Goal: Task Accomplishment & Management: Use online tool/utility

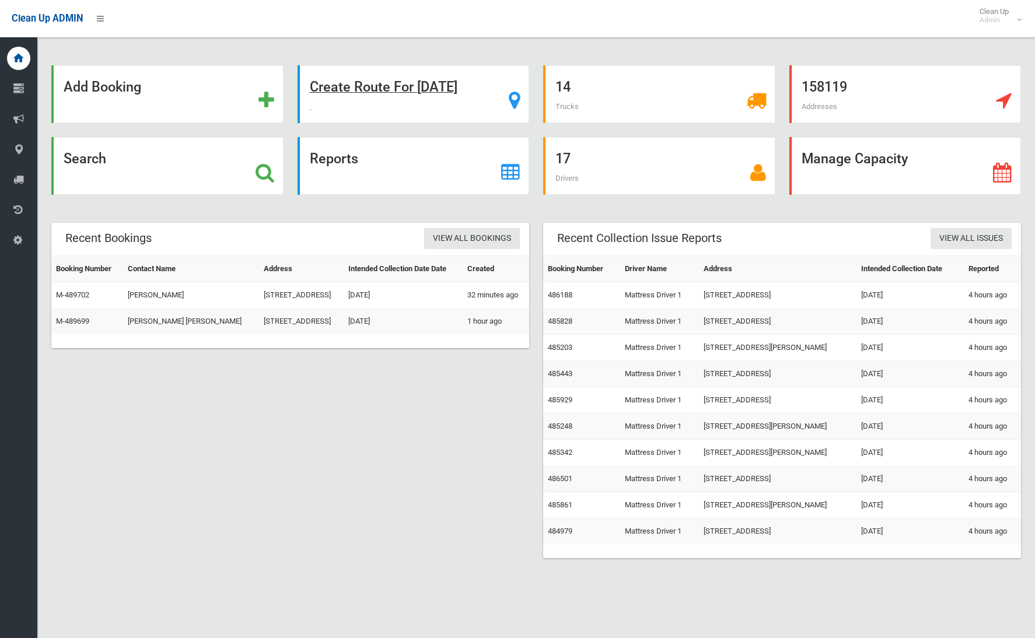
drag, startPoint x: 454, startPoint y: 92, endPoint x: 474, endPoint y: 102, distance: 23.0
click at [454, 92] on strong "Create Route For Tomorrow" at bounding box center [384, 87] width 148 height 16
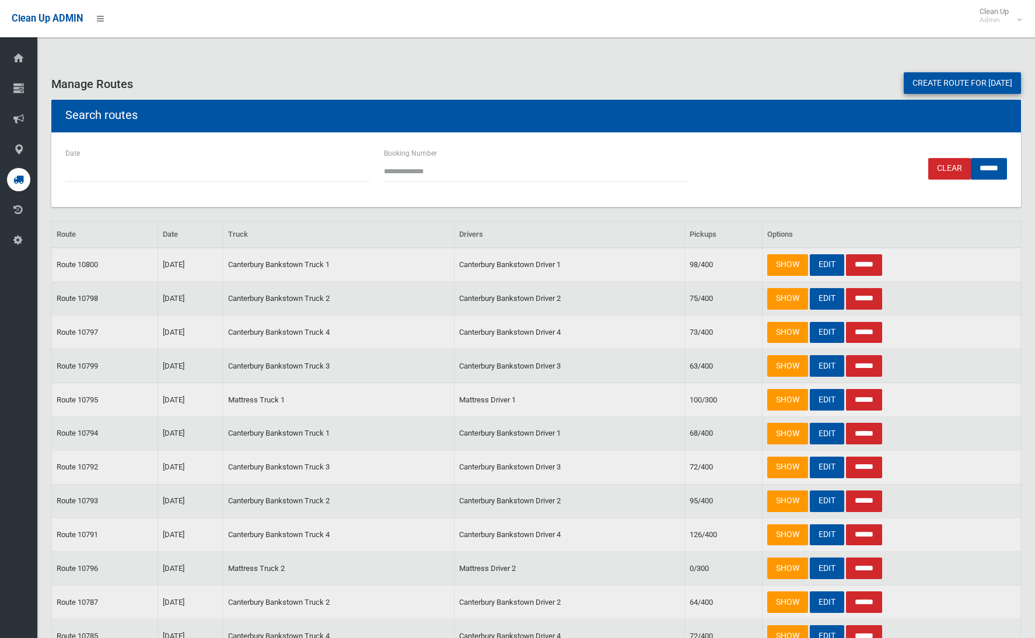
scroll to position [2, 0]
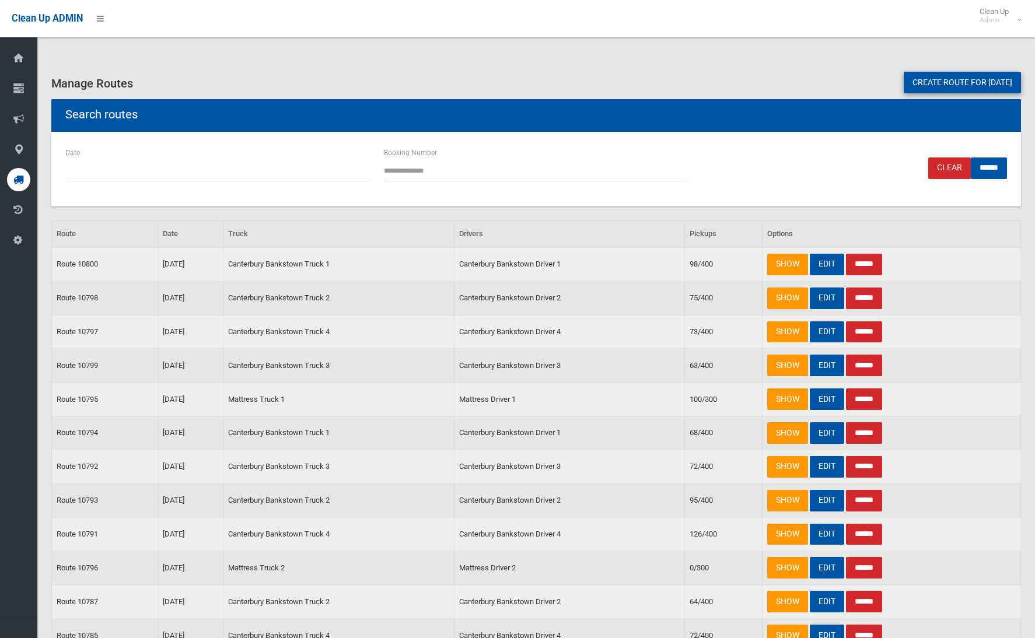
click at [912, 86] on link "Create route for tomorrow" at bounding box center [961, 83] width 117 height 22
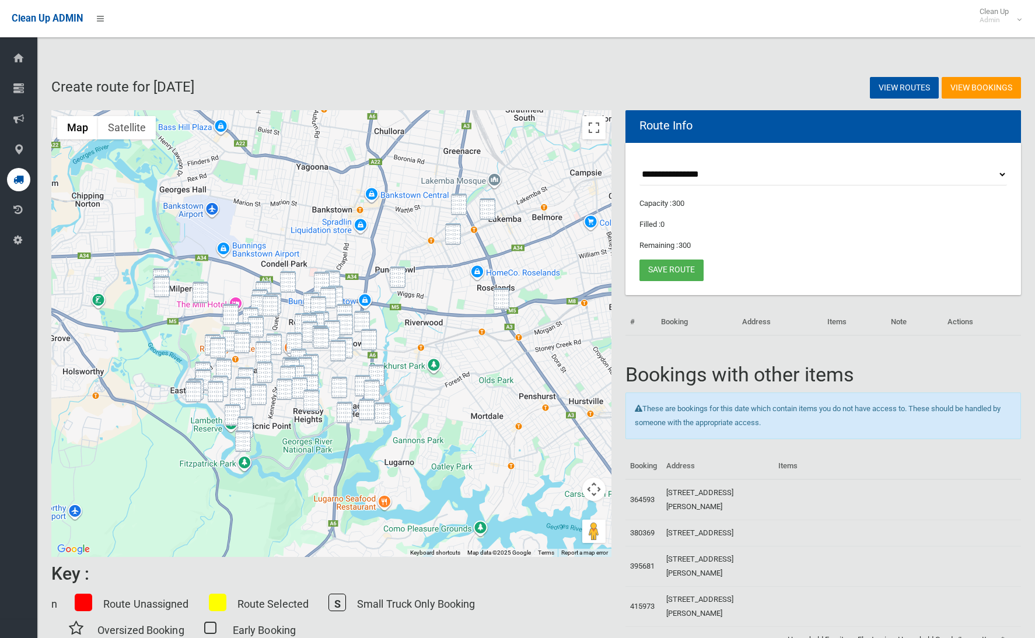
drag, startPoint x: 599, startPoint y: 127, endPoint x: 591, endPoint y: 178, distance: 52.0
click at [598, 128] on button "Toggle fullscreen view" at bounding box center [593, 127] width 23 height 23
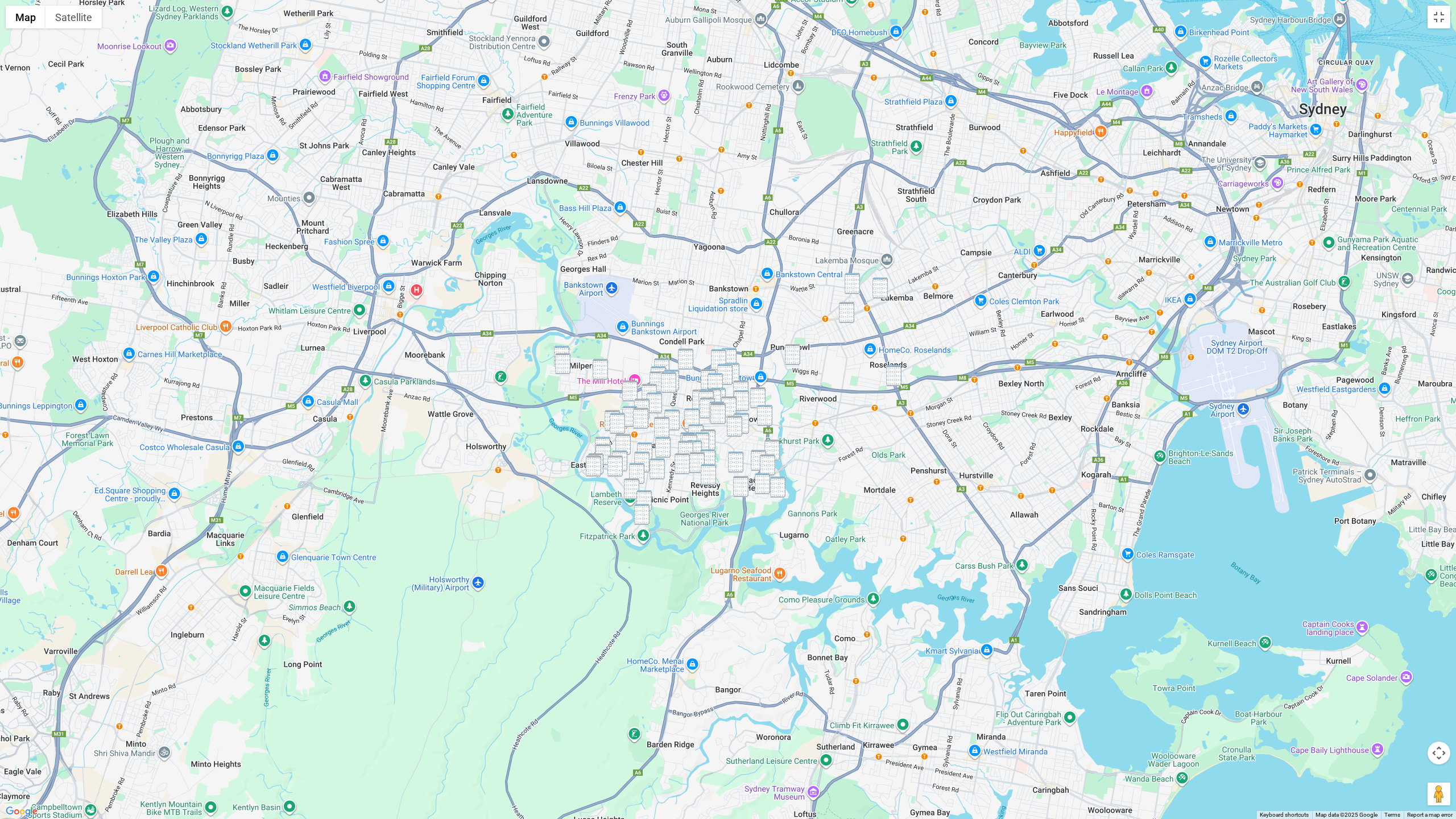
drag, startPoint x: 857, startPoint y: 288, endPoint x: 871, endPoint y: 290, distance: 14.1
click at [857, 288] on img "646 Punchbowl Road, WILEY PARK NSW 2195" at bounding box center [852, 284] width 16 height 21
drag, startPoint x: 886, startPoint y: 289, endPoint x: 853, endPoint y: 312, distance: 40.2
click at [886, 289] on img "4 Ernest Street, LAKEMBA NSW 2195" at bounding box center [881, 289] width 16 height 21
click at [845, 320] on img "50 Rosemont Street South, PUNCHBOWL NSW 2196" at bounding box center [846, 313] width 16 height 21
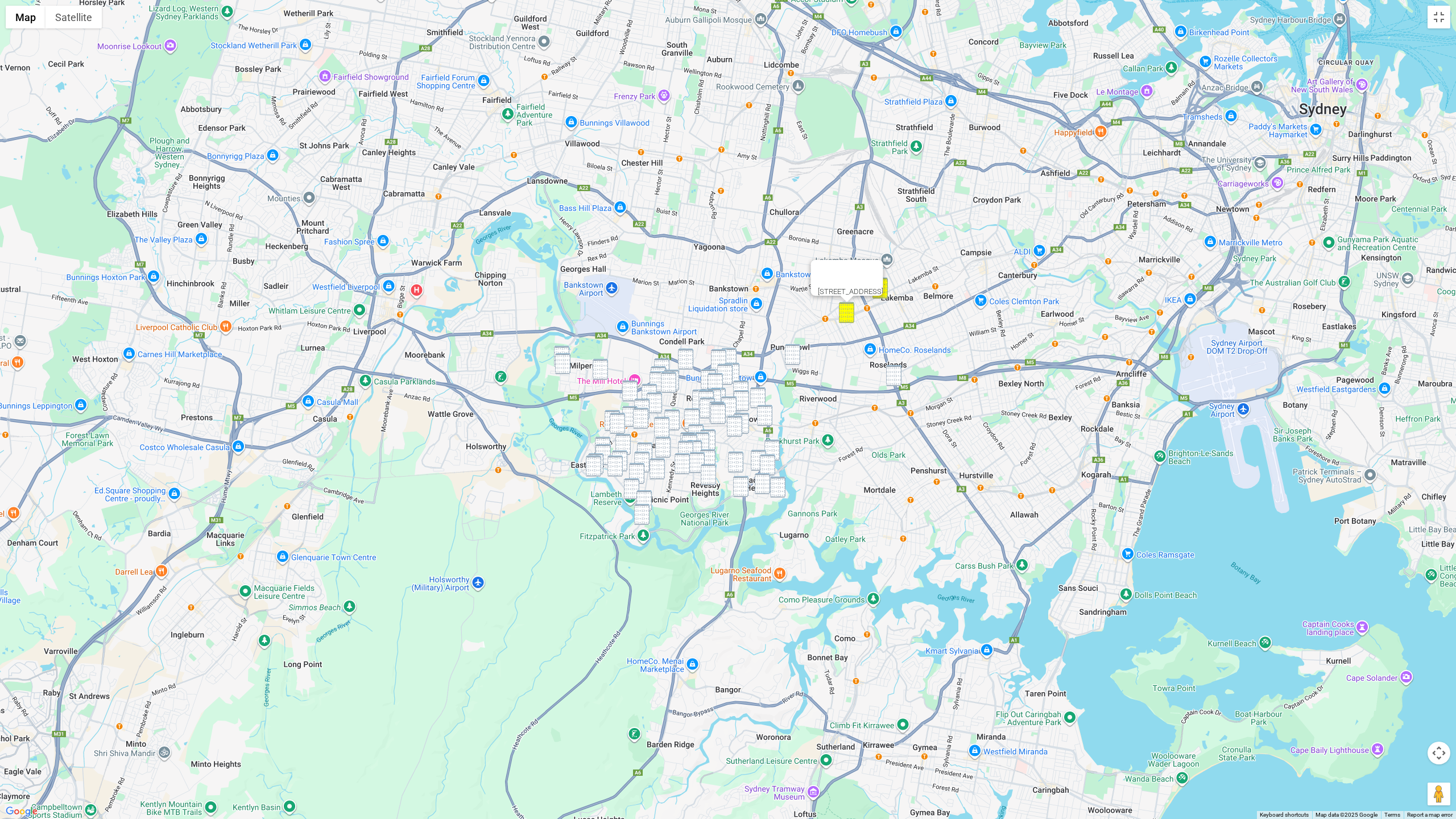
drag, startPoint x: 795, startPoint y: 355, endPoint x: 787, endPoint y: 357, distance: 8.2
click at [795, 355] on img "26 Craig Street, PUNCHBOWL NSW 2196" at bounding box center [793, 355] width 16 height 21
click at [562, 348] on img "64 Raleigh Road, MILPERRA NSW 2214" at bounding box center [562, 357] width 16 height 21
click at [562, 359] on img "9 Dunstan Avenue, MILPERRA NSW 2214" at bounding box center [563, 364] width 16 height 21
drag, startPoint x: 604, startPoint y: 364, endPoint x: 635, endPoint y: 357, distance: 31.8
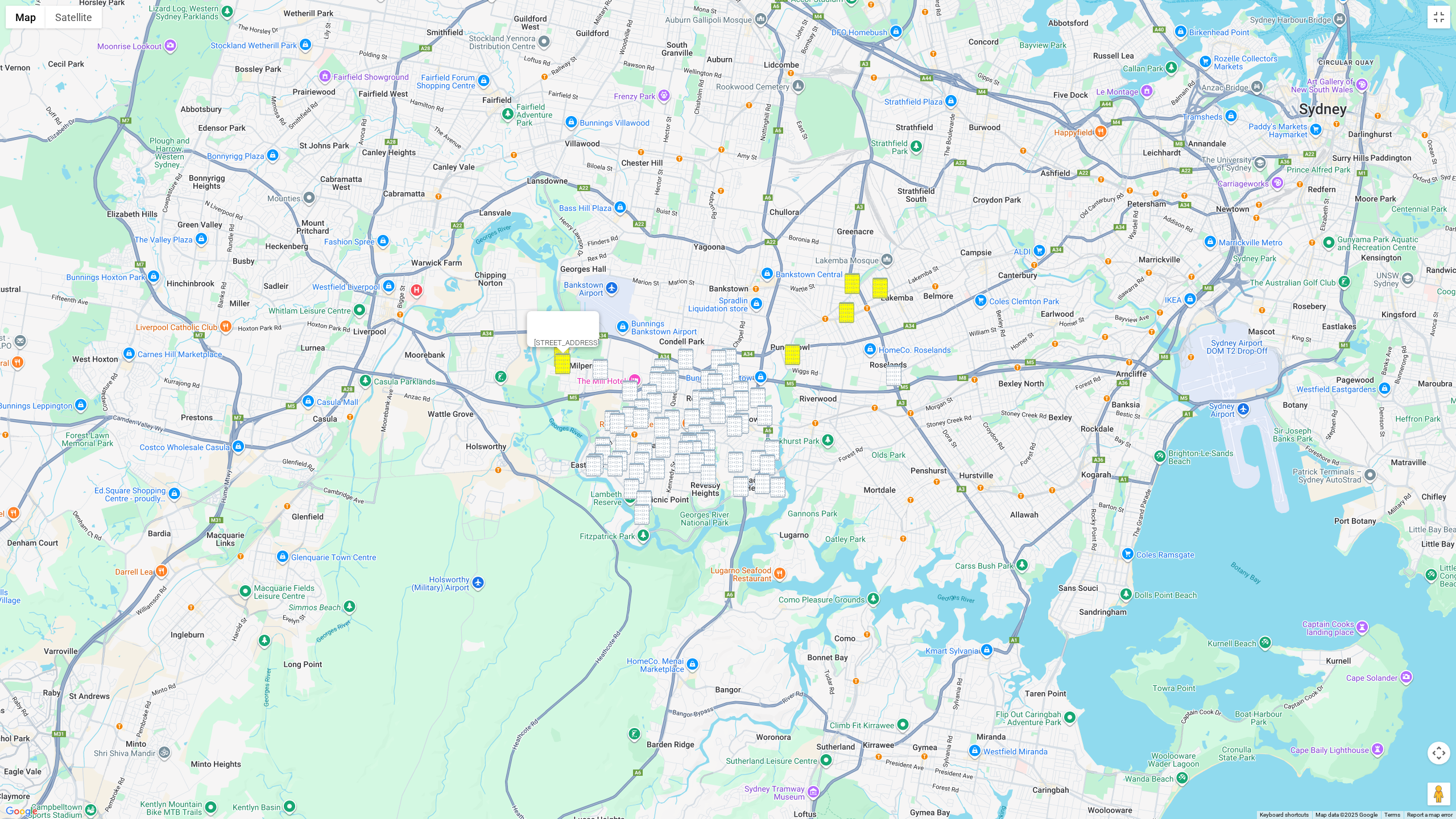
click at [604, 364] on img "10 Zonnebeke Crescent, MILPERRA NSW 2214" at bounding box center [601, 370] width 16 height 21
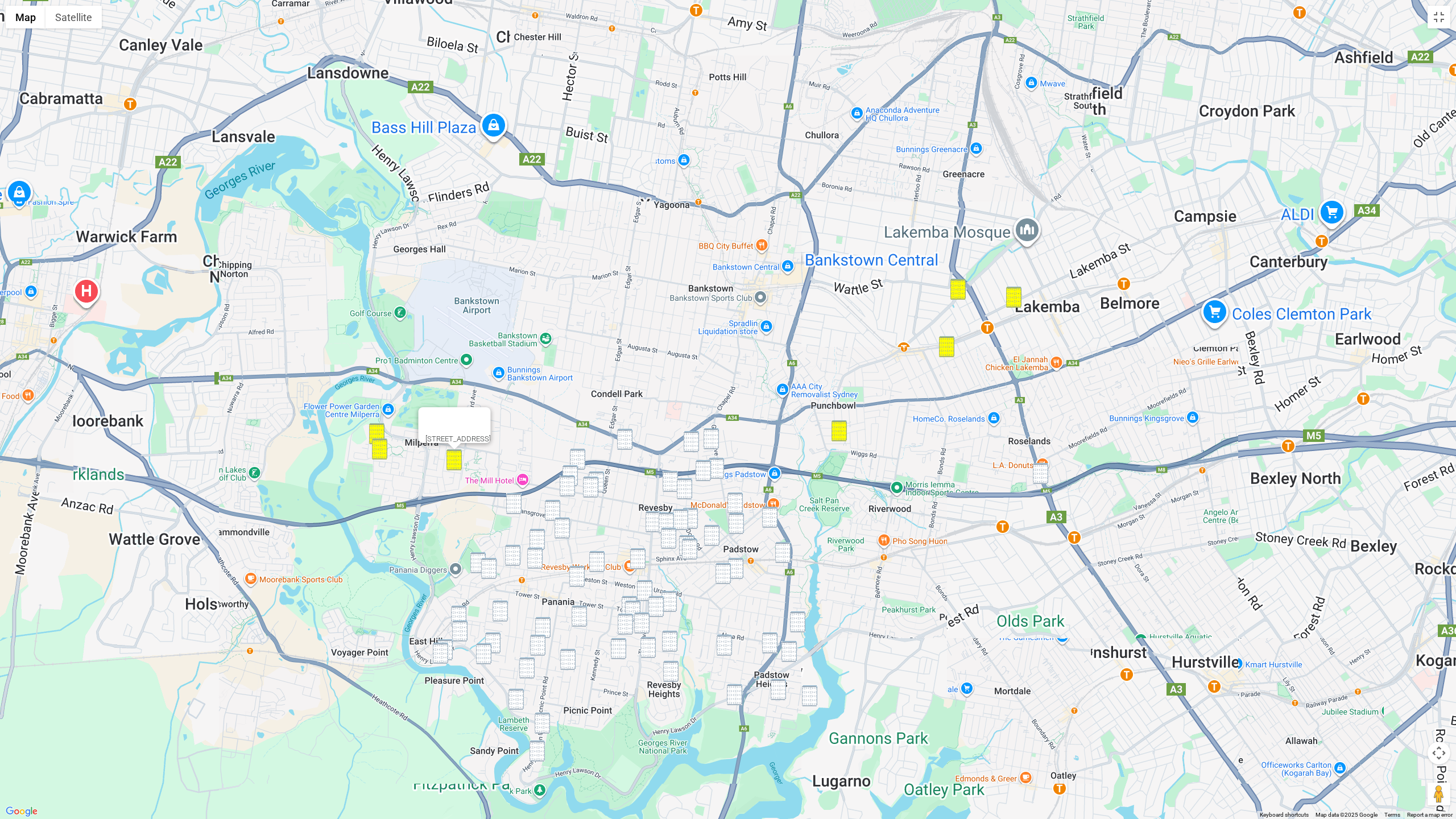
drag, startPoint x: 751, startPoint y: 333, endPoint x: 703, endPoint y: 173, distance: 167.0
click at [706, 127] on div "10 Zonnebeke Crescent, MILPERRA NSW 2214" at bounding box center [728, 410] width 1456 height 819
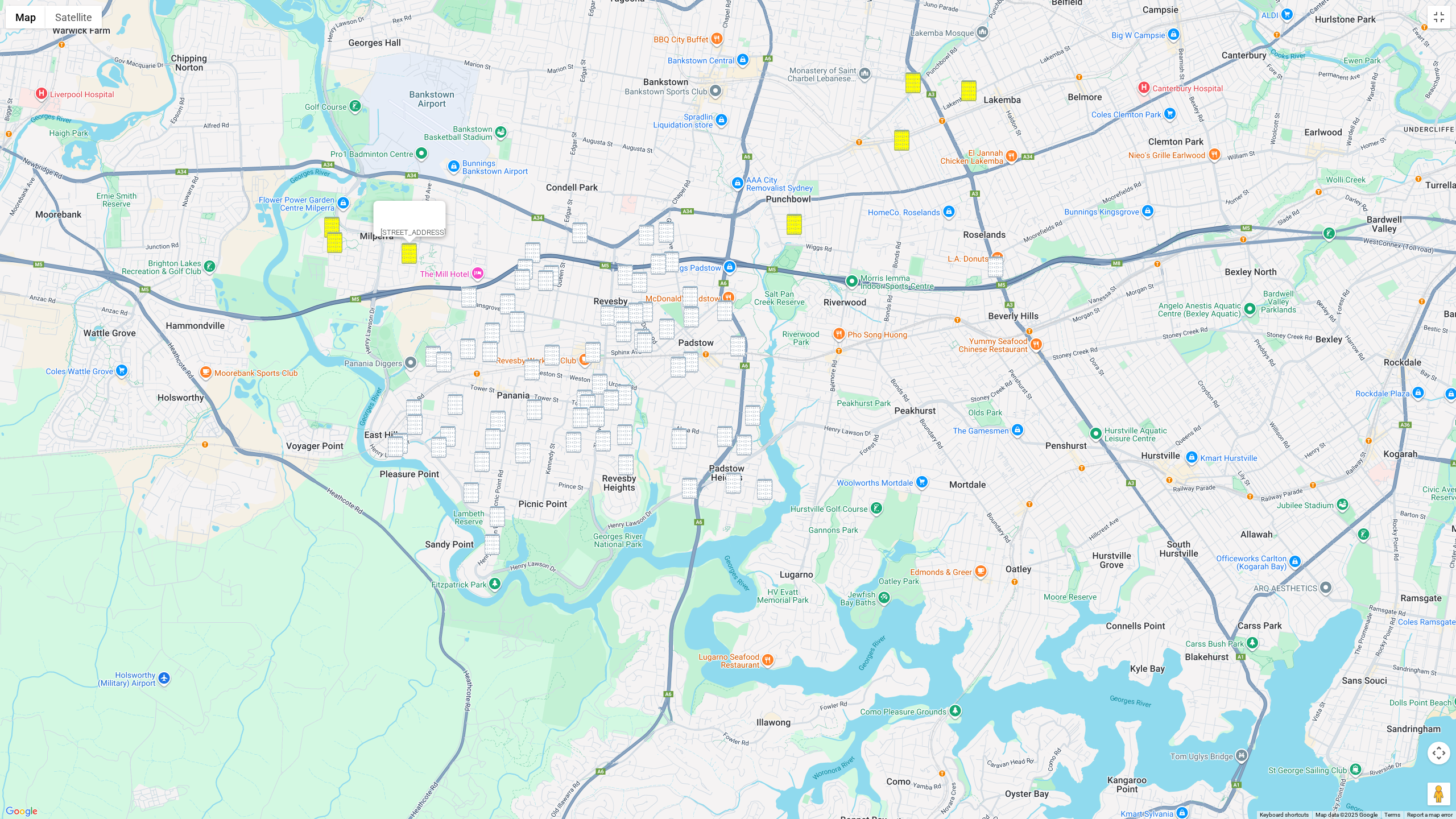
drag, startPoint x: 584, startPoint y: 234, endPoint x: 572, endPoint y: 244, distance: 15.6
click at [584, 234] on img "7 Ely Street, REVESBY NSW 2212" at bounding box center [580, 233] width 16 height 21
drag, startPoint x: 534, startPoint y: 252, endPoint x: 530, endPoint y: 260, distance: 8.9
click at [534, 252] on img "25A Alliance Avenue, REVESBY NSW 2212" at bounding box center [532, 253] width 16 height 21
click at [523, 268] on img "39 Tracey Street, REVESBY NSW 2212" at bounding box center [526, 269] width 16 height 21
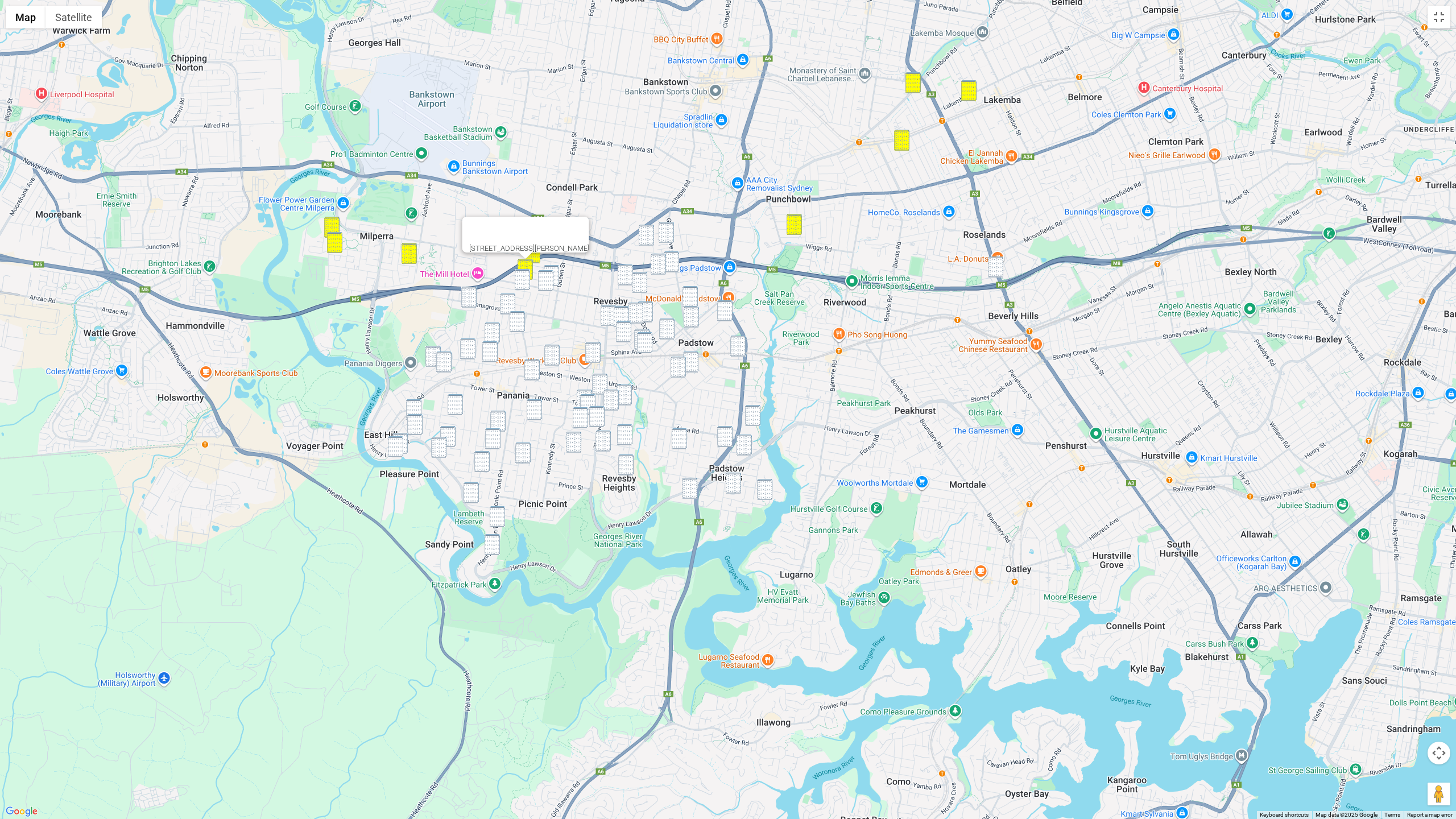
click at [522, 279] on img "51 Gowlland Parade, PANANIA NSW 2213" at bounding box center [523, 280] width 16 height 21
click at [559, 269] on div "51 Gowlland Parade, PANANIA NSW 2213" at bounding box center [728, 410] width 1456 height 819
drag, startPoint x: 556, startPoint y: 269, endPoint x: 545, endPoint y: 281, distance: 16.3
click at [556, 269] on img "2A Tracey Street, REVESBY NSW 2212" at bounding box center [551, 276] width 16 height 21
drag, startPoint x: 545, startPoint y: 281, endPoint x: 540, endPoint y: 294, distance: 13.9
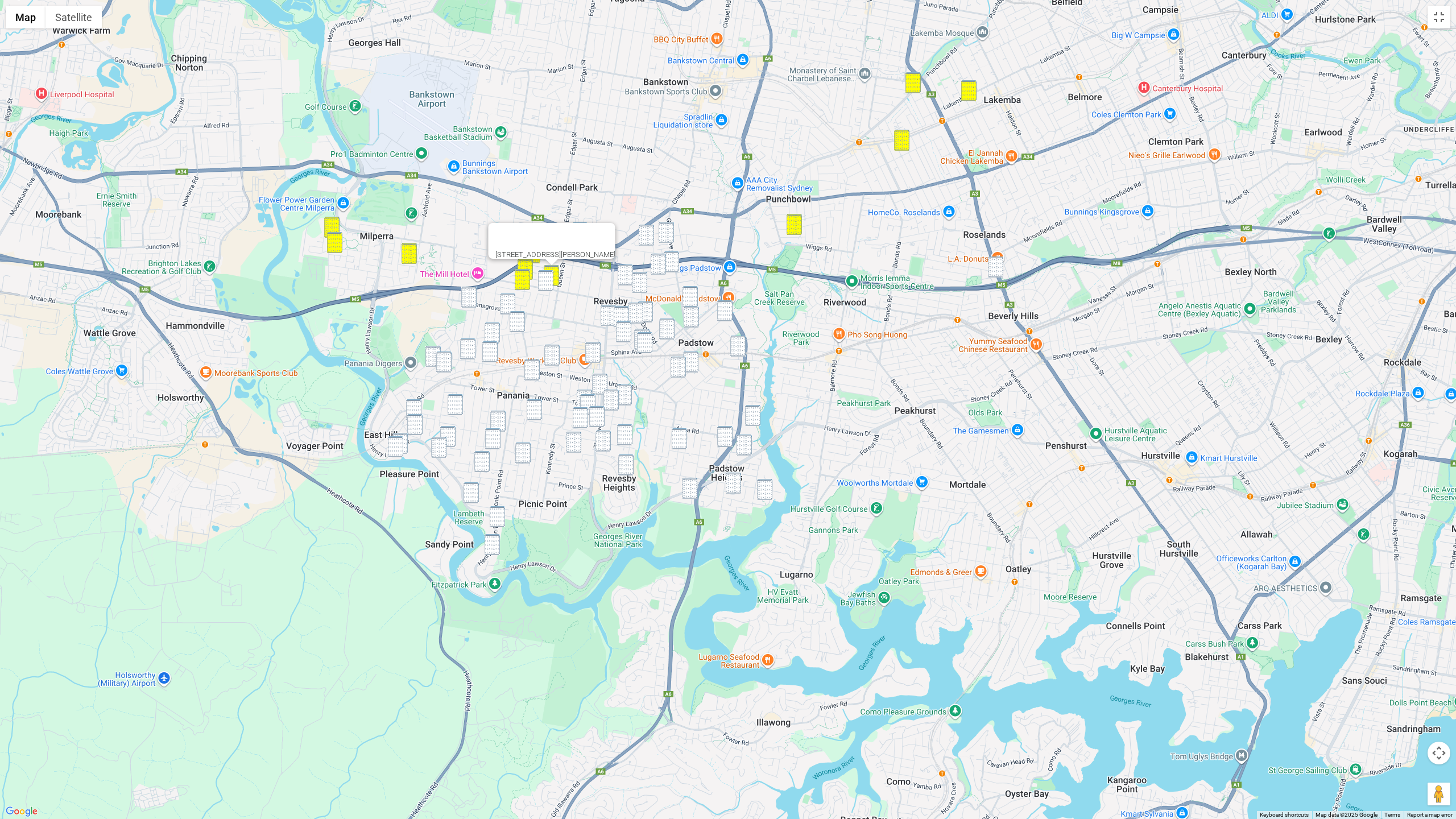
click at [545, 281] on img "83 Beaconsfield Street, REVESBY NSW 2212" at bounding box center [546, 281] width 16 height 21
click at [503, 305] on img "6a Windermere Crescent, PANANIA NSW 2213" at bounding box center [508, 304] width 16 height 21
drag, startPoint x: 473, startPoint y: 296, endPoint x: 521, endPoint y: 325, distance: 56.1
click at [474, 296] on img "2A Lawson Street, PANANIA NSW 2213" at bounding box center [469, 297] width 16 height 21
click at [521, 323] on img "76 Horsley Road, PANANIA NSW 2213" at bounding box center [518, 322] width 16 height 21
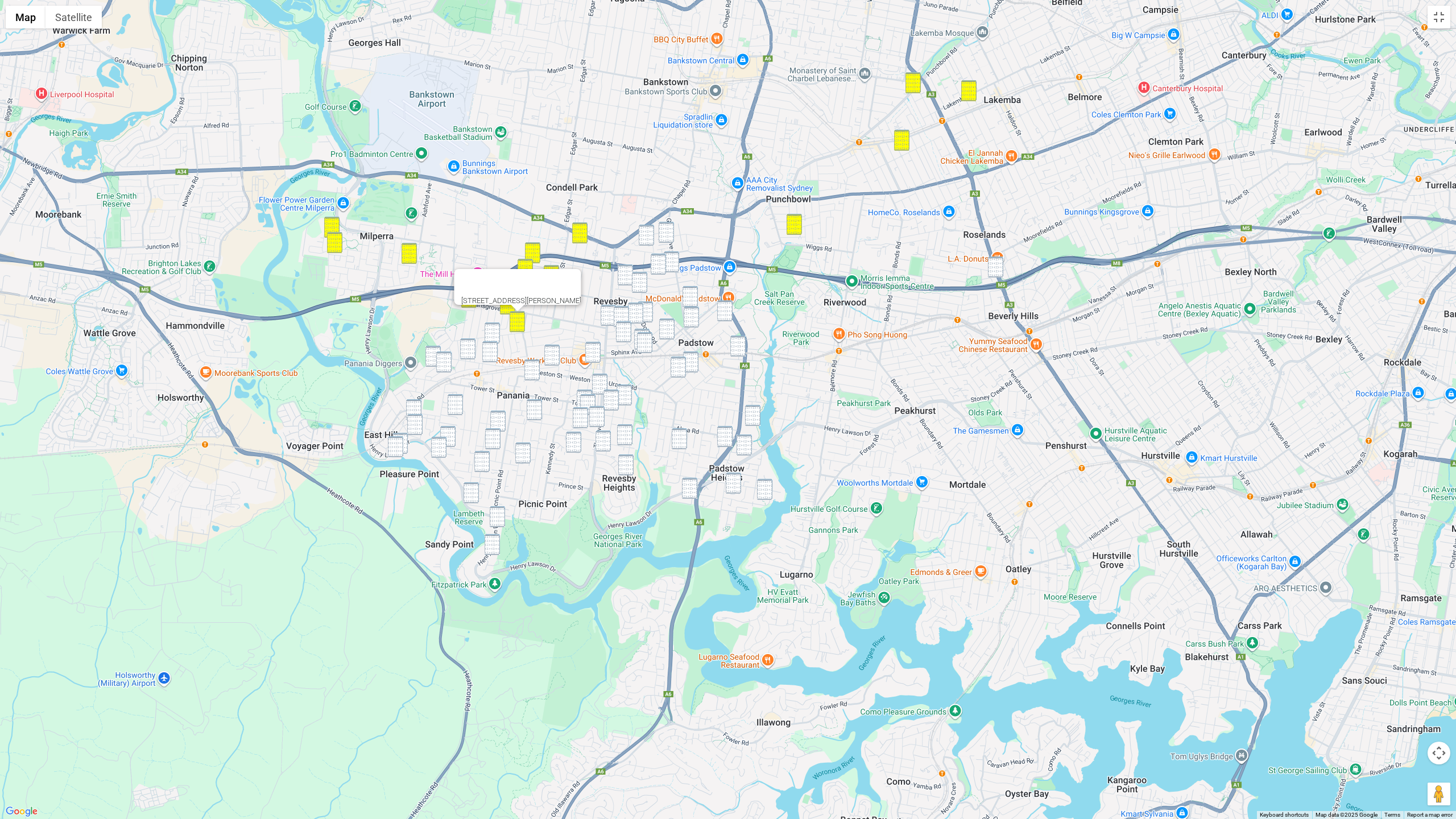
drag, startPoint x: 492, startPoint y: 333, endPoint x: 488, endPoint y: 350, distance: 17.5
click at [492, 334] on img "7 Hazelglen Avenue, PANANIA NSW 2213" at bounding box center [492, 333] width 16 height 21
drag, startPoint x: 488, startPoint y: 351, endPoint x: 470, endPoint y: 353, distance: 18.1
click at [488, 351] on img "174 Marco Avenue, PANANIA NSW 2213" at bounding box center [491, 352] width 16 height 21
click at [469, 352] on img "210 Marco Avenue, PANANIA NSW 2213" at bounding box center [468, 349] width 16 height 21
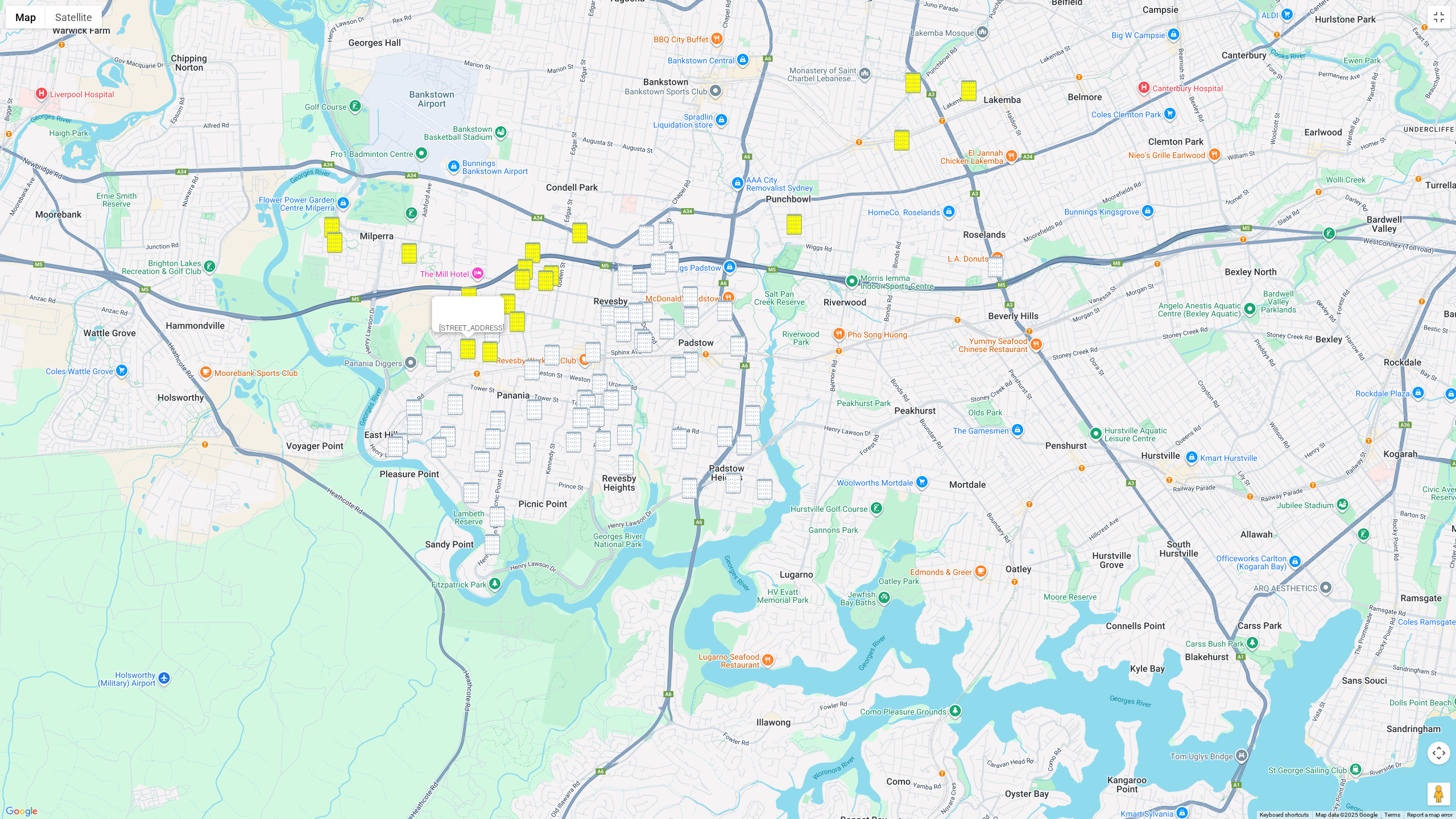
drag, startPoint x: 429, startPoint y: 353, endPoint x: 440, endPoint y: 361, distance: 13.6
click at [430, 353] on img "36A Cammarlie Street, PANANIA NSW 2213" at bounding box center [433, 357] width 16 height 21
drag, startPoint x: 442, startPoint y: 361, endPoint x: 483, endPoint y: 348, distance: 43.0
click at [442, 361] on img "15 Truscott Street, PANANIA NSW 2213" at bounding box center [444, 362] width 16 height 21
click at [673, 240] on img "4 Atkinson Avenue, PADSTOW NSW 2211" at bounding box center [666, 232] width 16 height 21
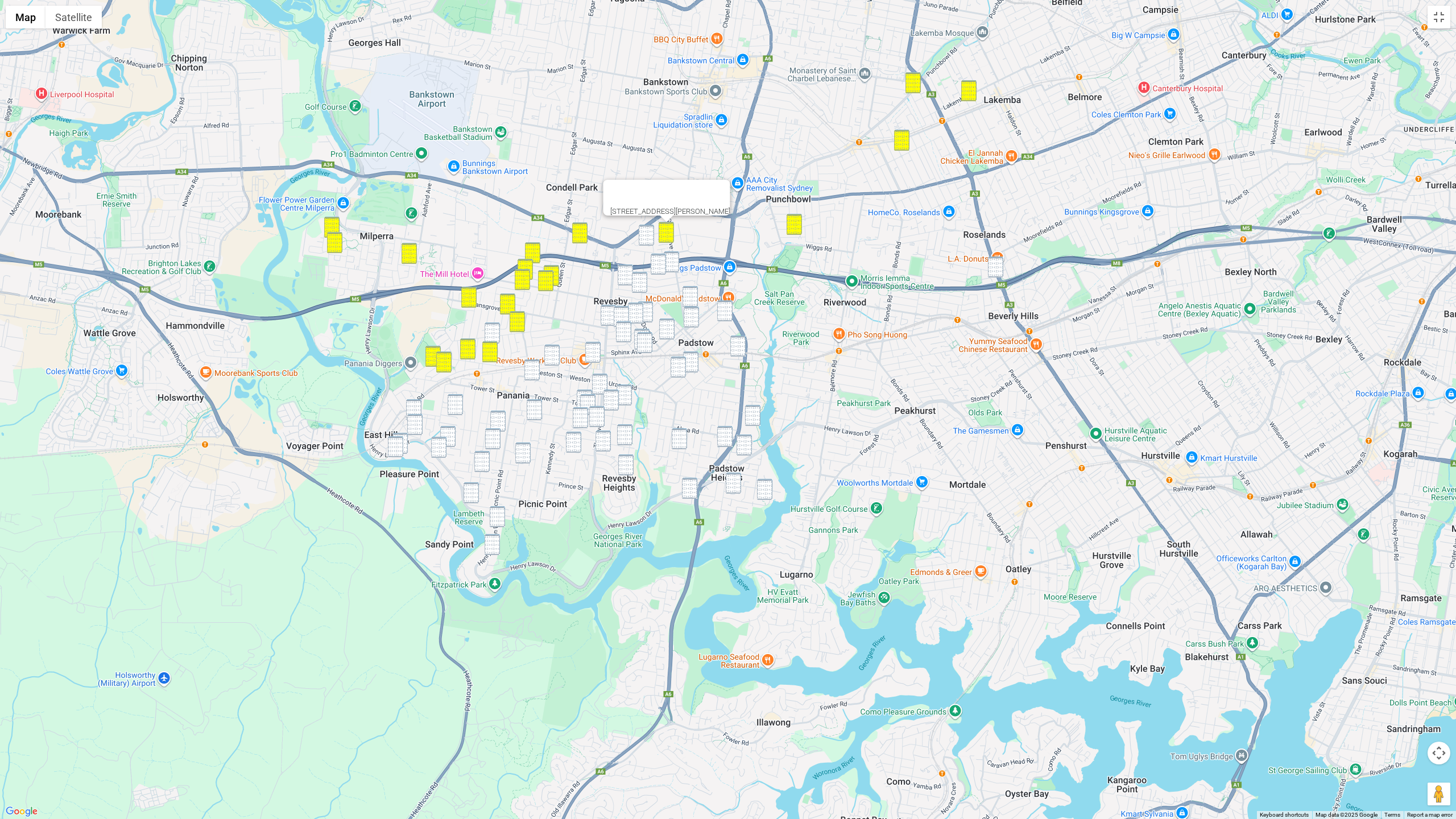
click at [650, 234] on img "3 Reiba Crescent, REVESBY NSW 2212" at bounding box center [647, 235] width 16 height 21
click at [632, 268] on img "25 Dove Street, REVESBY NSW 2212" at bounding box center [625, 275] width 16 height 21
click at [666, 265] on img "1 Louie Street, PADSTOW NSW 2211" at bounding box center [672, 262] width 16 height 21
click at [654, 264] on img "25 Louie Street, PADSTOW NSW 2211" at bounding box center [658, 264] width 16 height 21
drag, startPoint x: 640, startPoint y: 286, endPoint x: 555, endPoint y: 309, distance: 88.1
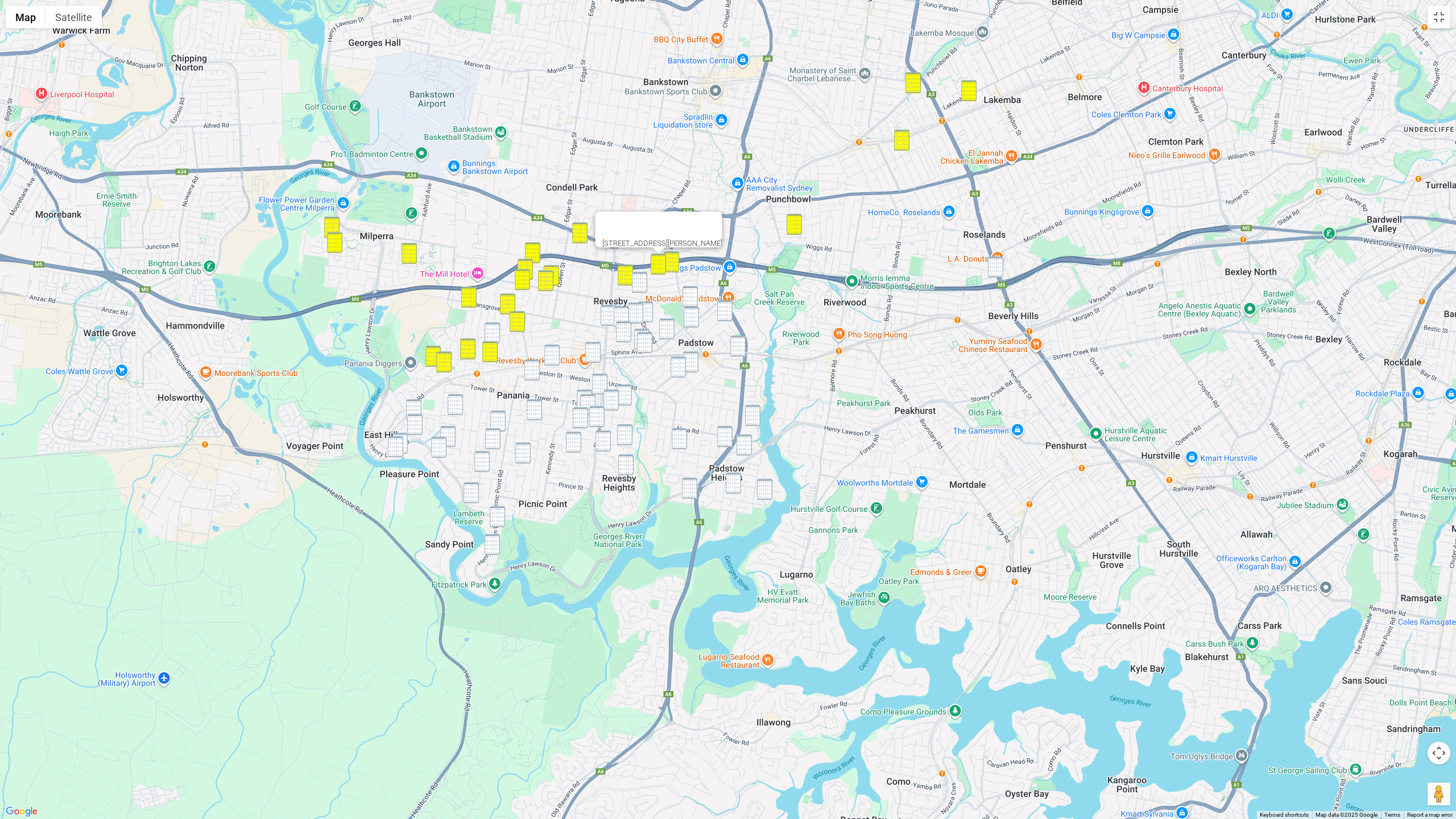
click at [639, 286] on img "73 Mackenzie Street, REVESBY NSW 2212" at bounding box center [640, 283] width 16 height 21
click at [490, 322] on div "73 Mackenzie Street, REVESBY NSW 2212" at bounding box center [728, 410] width 1456 height 819
click at [494, 332] on img "7 Hazelglen Avenue, PANANIA NSW 2213" at bounding box center [492, 333] width 16 height 21
drag, startPoint x: 410, startPoint y: 404, endPoint x: 415, endPoint y: 425, distance: 21.6
click at [411, 405] on img "3/8 Cowland Avenue, EAST HILLS NSW 2213" at bounding box center [413, 410] width 16 height 21
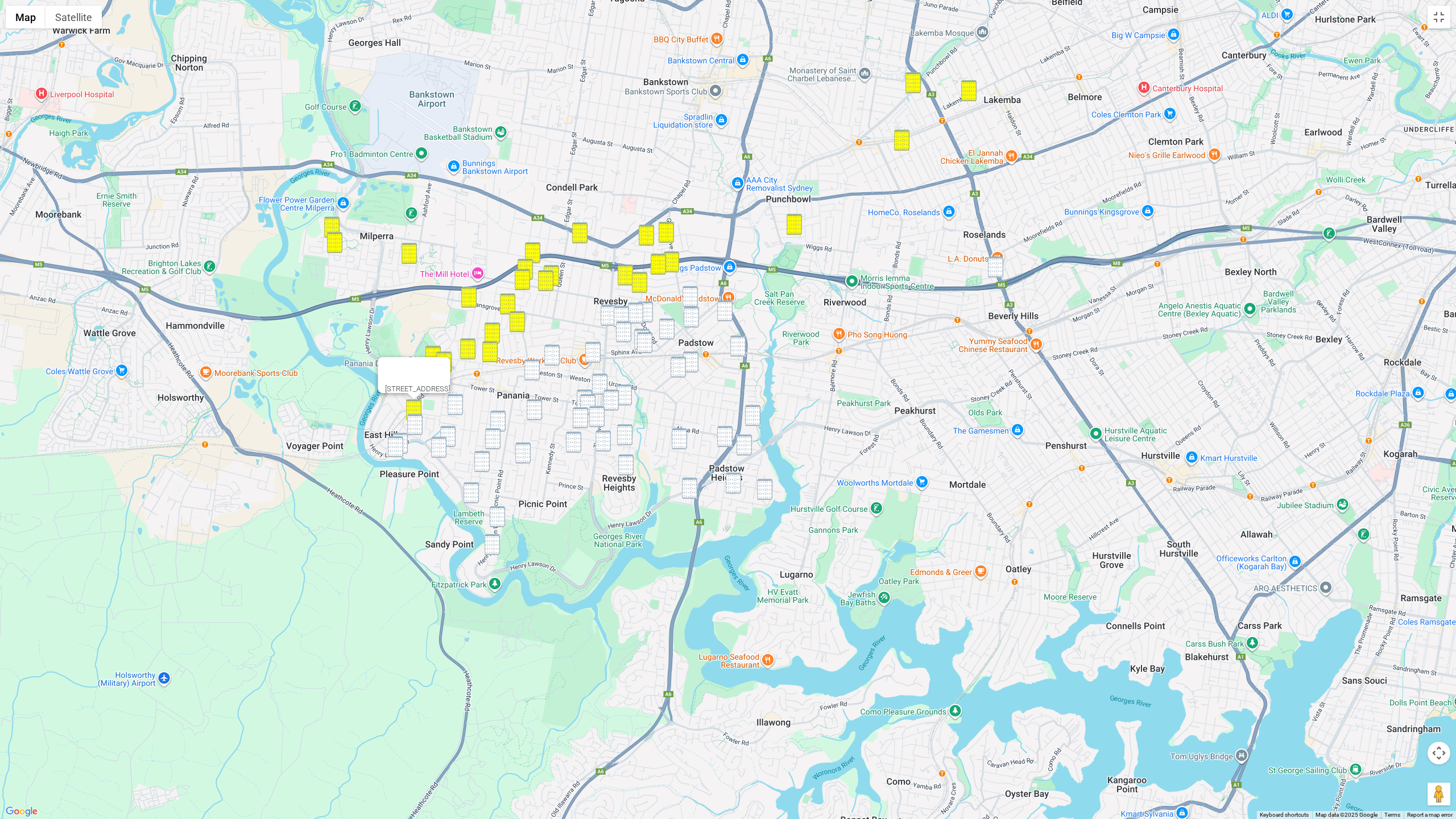
click at [416, 425] on img "4 Forrest Road, EAST HILLS NSW 2213" at bounding box center [415, 425] width 16 height 21
click at [454, 412] on img "22 Harford Avenue, EAST HILLS NSW 2213" at bounding box center [455, 405] width 16 height 21
drag, startPoint x: 447, startPoint y: 436, endPoint x: 432, endPoint y: 437, distance: 15.0
click at [447, 436] on img "19 Gracemar Avenue, PANANIA NSW 2213" at bounding box center [448, 437] width 16 height 21
click at [408, 437] on div "19 Gracemar Avenue, PANANIA NSW 2213" at bounding box center [728, 410] width 1456 height 819
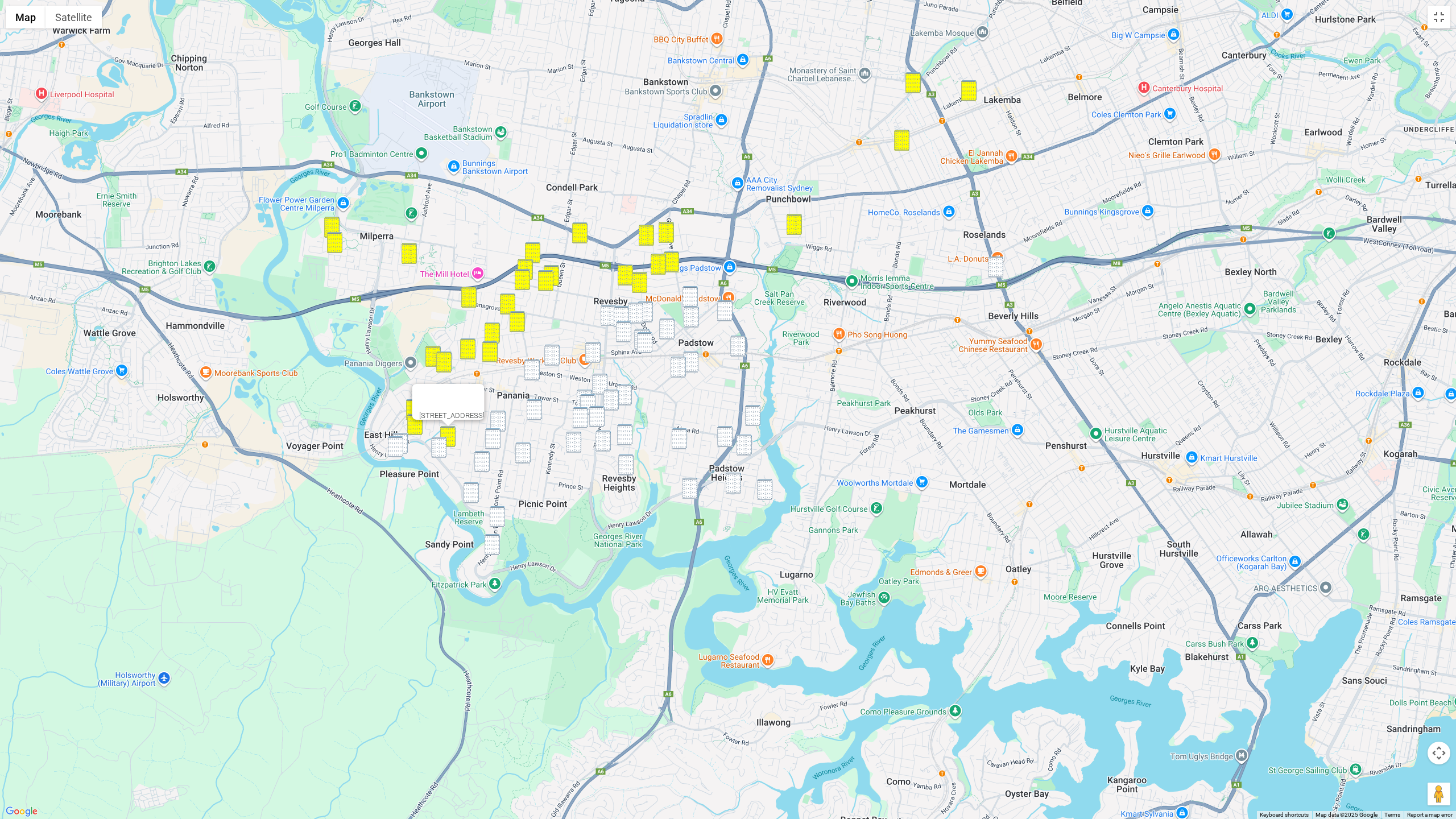
click at [406, 442] on img "608 Henry Lawson Drive, EAST HILLS NSW 2213" at bounding box center [400, 444] width 16 height 21
drag, startPoint x: 397, startPoint y: 446, endPoint x: 418, endPoint y: 446, distance: 21.0
click at [398, 446] on img "598 Henry Lawson Drive, EAST HILLS NSW 2213" at bounding box center [396, 447] width 16 height 21
click at [448, 446] on img "19 Gracemar Avenue, PANANIA NSW 2213" at bounding box center [448, 437] width 16 height 21
drag, startPoint x: 443, startPoint y: 442, endPoint x: 449, endPoint y: 440, distance: 6.3
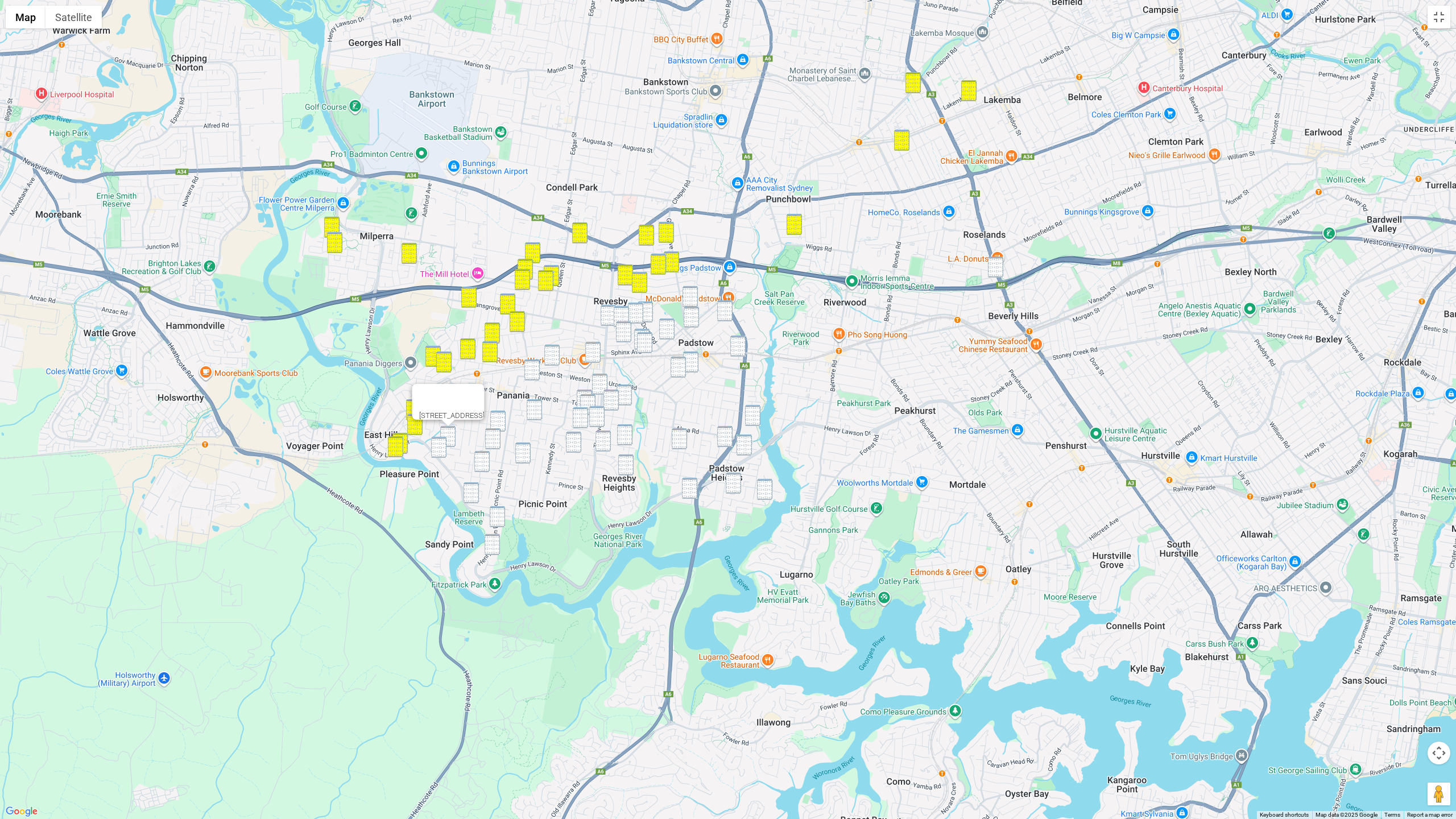
click at [444, 442] on img "715 Henry Lawson Drive, EAST HILLS NSW 2213" at bounding box center [439, 448] width 16 height 21
drag, startPoint x: 451, startPoint y: 439, endPoint x: 461, endPoint y: 437, distance: 10.2
click at [451, 439] on img "19 Gracemar Avenue, PANANIA NSW 2213" at bounding box center [448, 437] width 16 height 21
drag, startPoint x: 555, startPoint y: 362, endPoint x: 536, endPoint y: 368, distance: 19.9
click at [554, 362] on img "28 Hendy Avenue, PANANIA NSW 2213" at bounding box center [552, 355] width 16 height 21
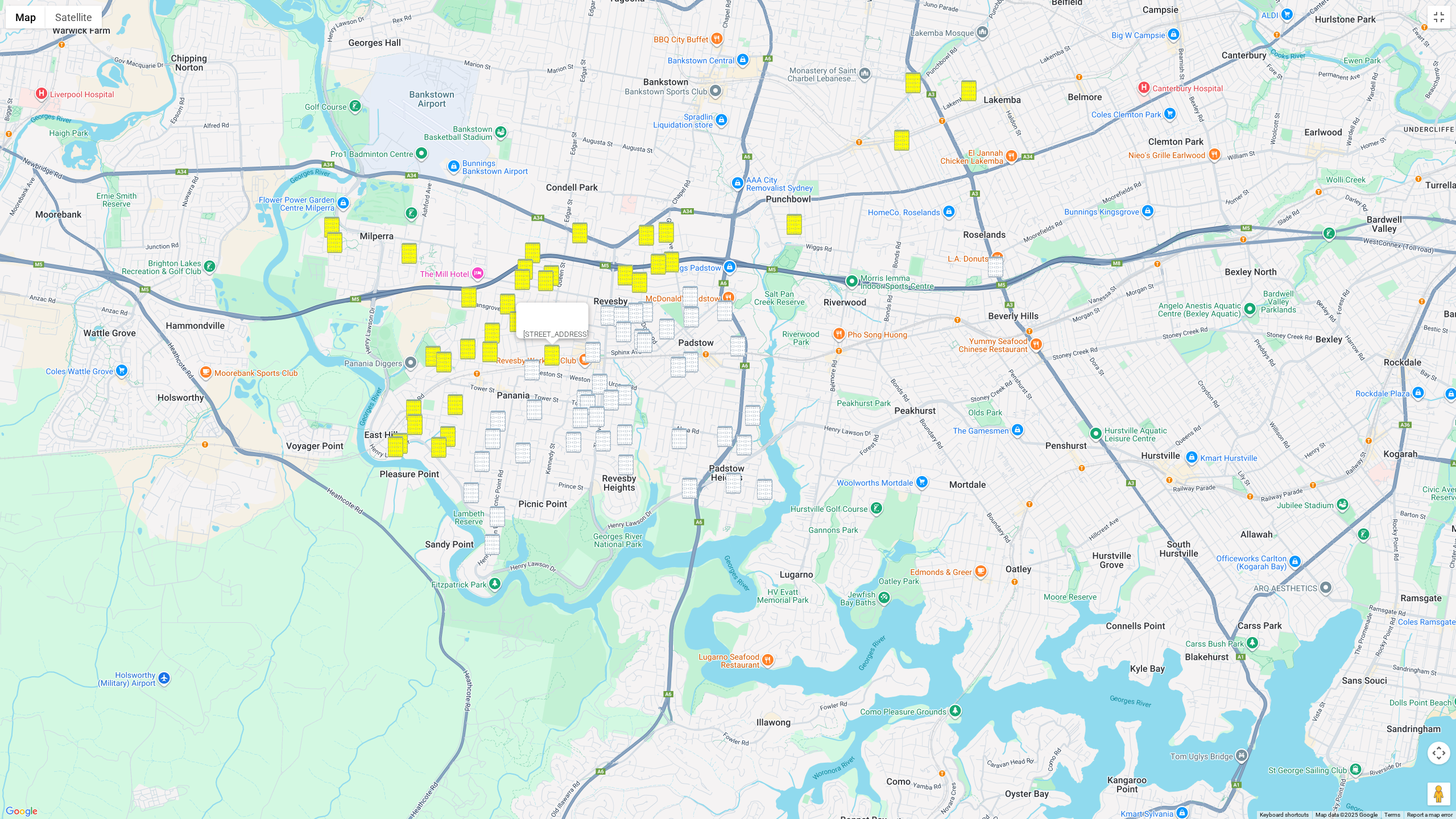
drag, startPoint x: 535, startPoint y: 368, endPoint x: 535, endPoint y: 381, distance: 13.0
click at [535, 368] on img "11 Roslyn Avenue, PANANIA NSW 2213" at bounding box center [532, 370] width 16 height 21
click at [532, 408] on img "8b Gorman Avenue, PANANIA NSW 2213" at bounding box center [534, 410] width 16 height 21
drag, startPoint x: 497, startPoint y: 424, endPoint x: 492, endPoint y: 438, distance: 14.9
click at [497, 425] on img "68 Malvern Street, PANANIA NSW 2213" at bounding box center [498, 421] width 16 height 21
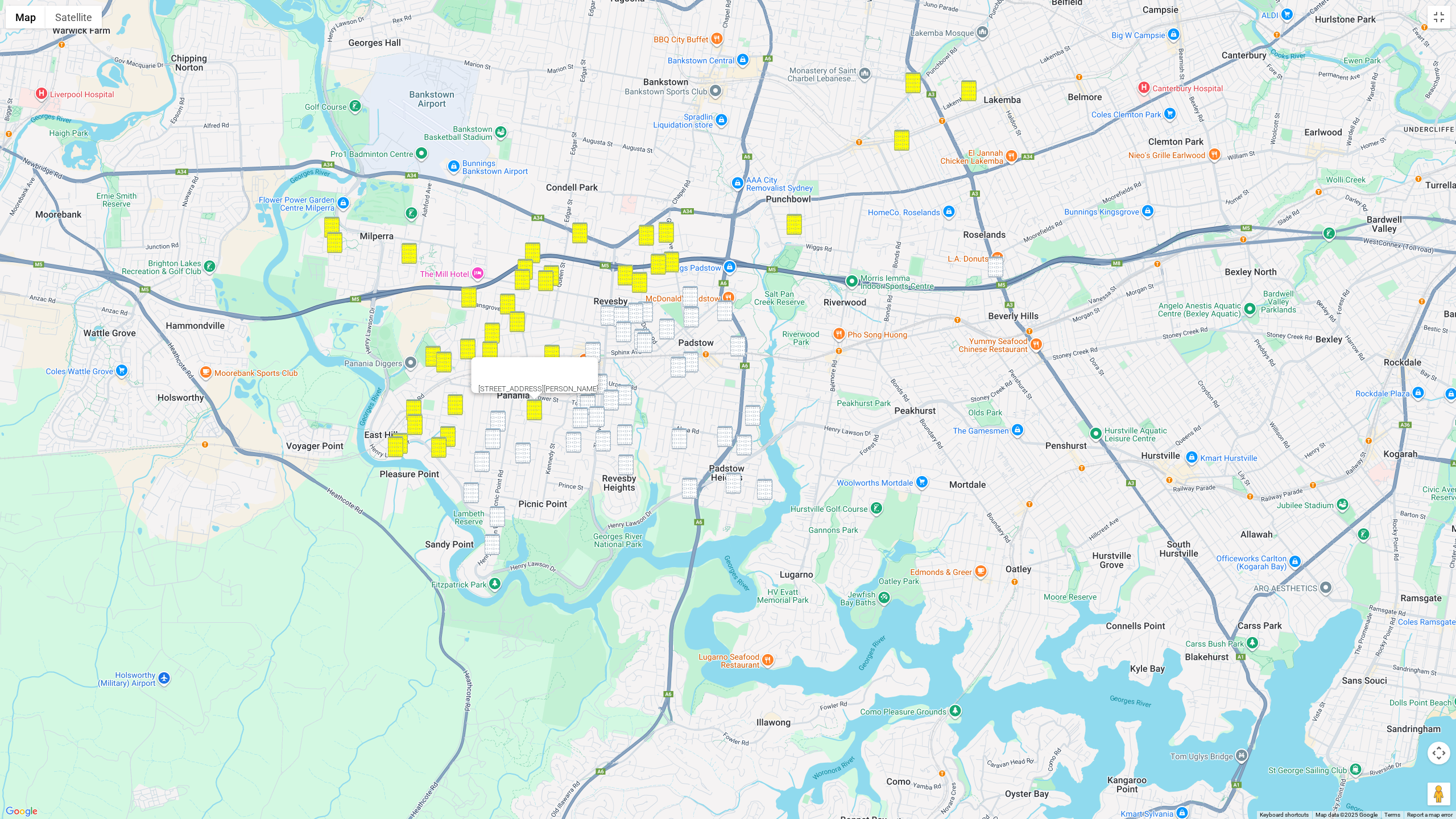
click at [492, 440] on img "19 Phillip Street, PANANIA NSW 2213" at bounding box center [492, 439] width 16 height 21
click at [521, 455] on img "1 Clyfford Place, PANANIA NSW 2213" at bounding box center [523, 453] width 16 height 21
drag, startPoint x: 483, startPoint y: 460, endPoint x: 480, endPoint y: 480, distance: 20.2
click at [482, 462] on img "16 Colleen Avenue, PICNIC POINT NSW 2213" at bounding box center [482, 461] width 16 height 21
drag, startPoint x: 476, startPoint y: 497, endPoint x: 496, endPoint y: 512, distance: 25.0
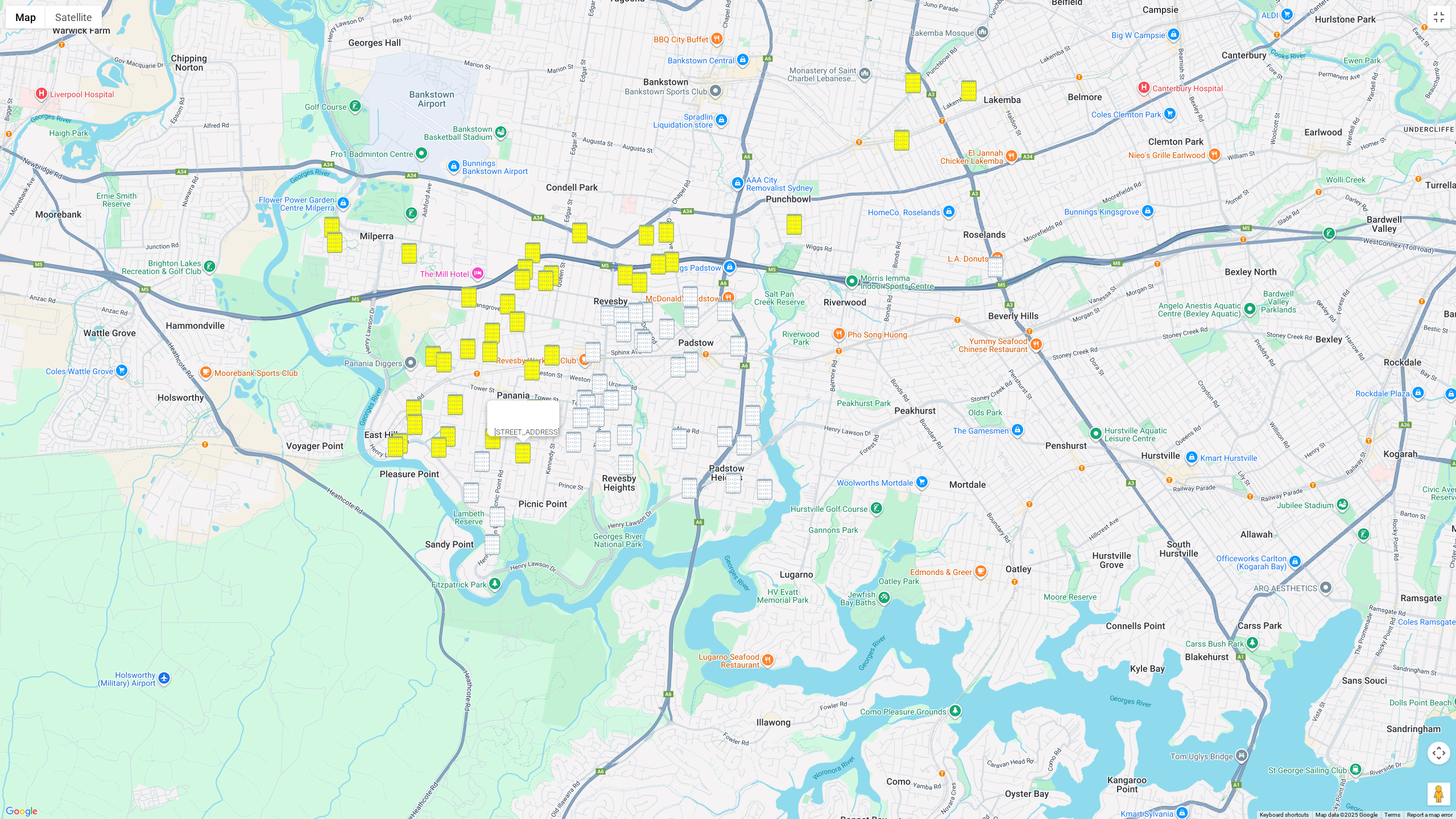
click at [476, 497] on img "42 Doris Street, PICNIC POINT NSW 2213" at bounding box center [471, 493] width 16 height 21
click at [501, 516] on img "837 Henry Lawson Drive, PICNIC POINT NSW 2213" at bounding box center [497, 517] width 16 height 21
drag, startPoint x: 490, startPoint y: 541, endPoint x: 490, endPoint y: 509, distance: 32.0
click at [490, 538] on img "879 Henry Lawson Drive, PICNIC POINT NSW 2213" at bounding box center [492, 545] width 16 height 21
drag, startPoint x: 499, startPoint y: 416, endPoint x: 495, endPoint y: 425, distance: 9.8
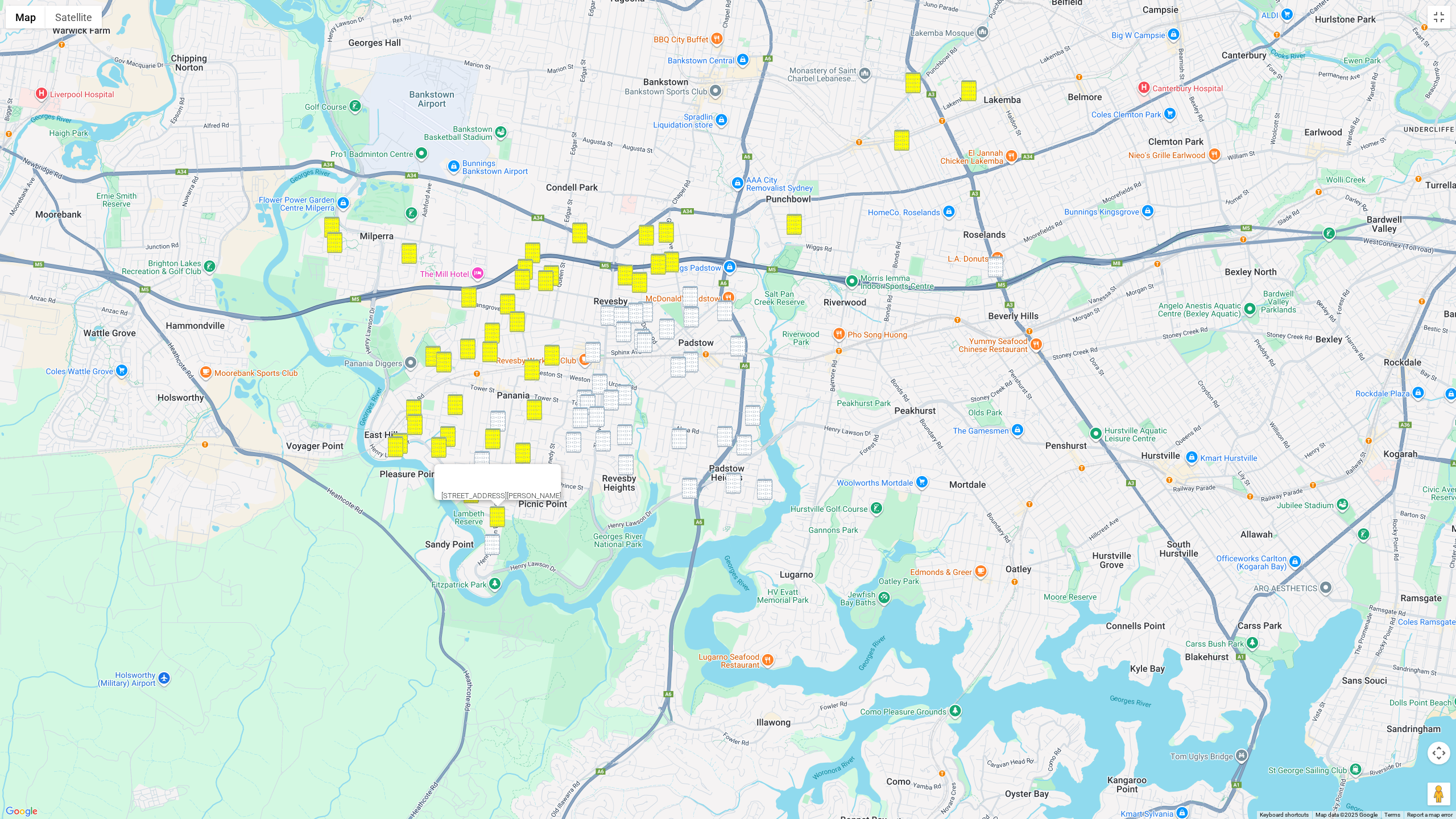
click at [499, 416] on img "68 Malvern Street, PANANIA NSW 2213" at bounding box center [498, 421] width 16 height 21
drag, startPoint x: 484, startPoint y: 456, endPoint x: 502, endPoint y: 453, distance: 18.2
click at [485, 455] on img "16 Colleen Avenue, PICNIC POINT NSW 2213" at bounding box center [482, 461] width 16 height 21
click at [482, 462] on img "16 Colleen Avenue, PICNIC POINT NSW 2213" at bounding box center [482, 461] width 16 height 21
click at [692, 294] on img "5 Moro Avenue, PADSTOW NSW 2211" at bounding box center [690, 296] width 16 height 21
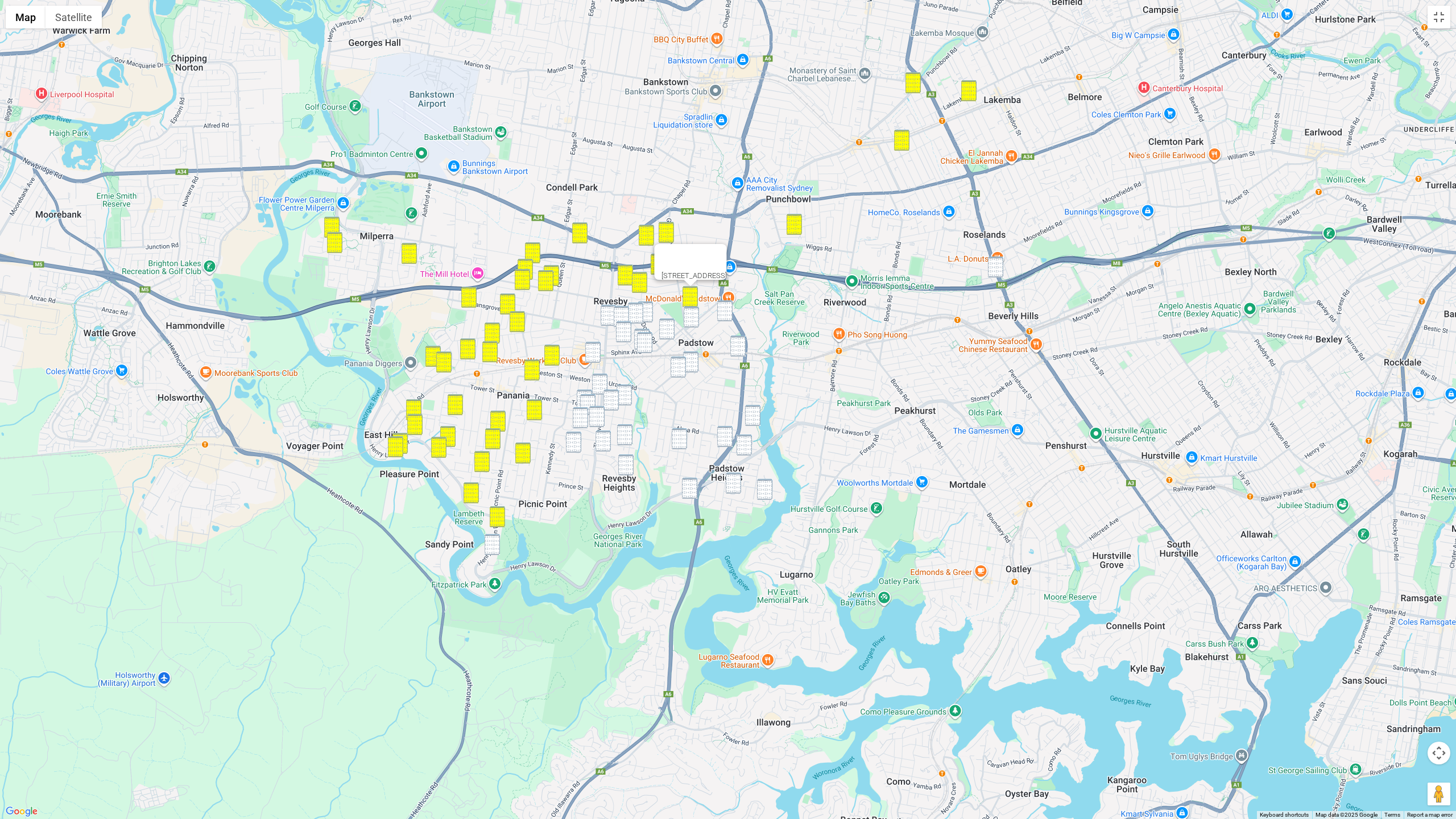
click at [689, 310] on img "85 Watson Road, PADSTOW NSW 2211" at bounding box center [691, 317] width 16 height 21
drag, startPoint x: 722, startPoint y: 311, endPoint x: 693, endPoint y: 312, distance: 29.0
click at [717, 312] on img "59 Iberia Street, PADSTOW NSW 2211" at bounding box center [725, 311] width 16 height 21
drag
click at [649, 309] on img "49 Doyle Road, REVESBY NSW 2212" at bounding box center [646, 312] width 16 height 21
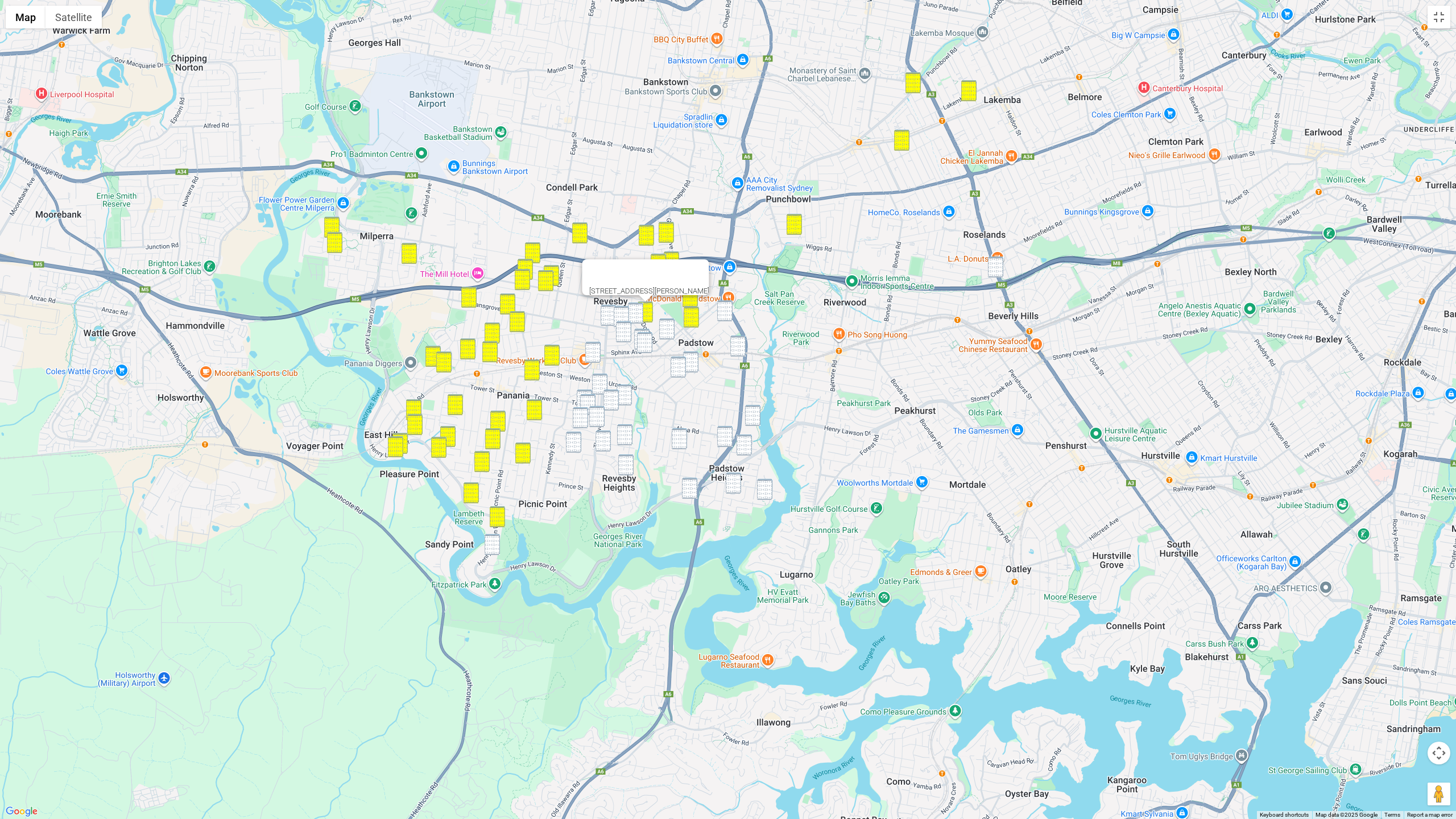
click at [637, 310] on img "16 Pivetta Street, REVESBY NSW 2212" at bounding box center [636, 313] width 16 height 21
click at [616, 309] on img "21 Robyn Street, REVESBY NSW 2212" at bounding box center [621, 317] width 16 height 21
click at [611, 310] on img "111A The River Road, REVESBY NSW 2212" at bounding box center [609, 316] width 16 height 21
click at [624, 328] on img "28A Wilberforce Road, REVESBY NSW 2212" at bounding box center [624, 332] width 16 height 21
click at [664, 325] on img "16D Sphinx Avenue, PADSTOW NSW 2211" at bounding box center [667, 330] width 16 height 21
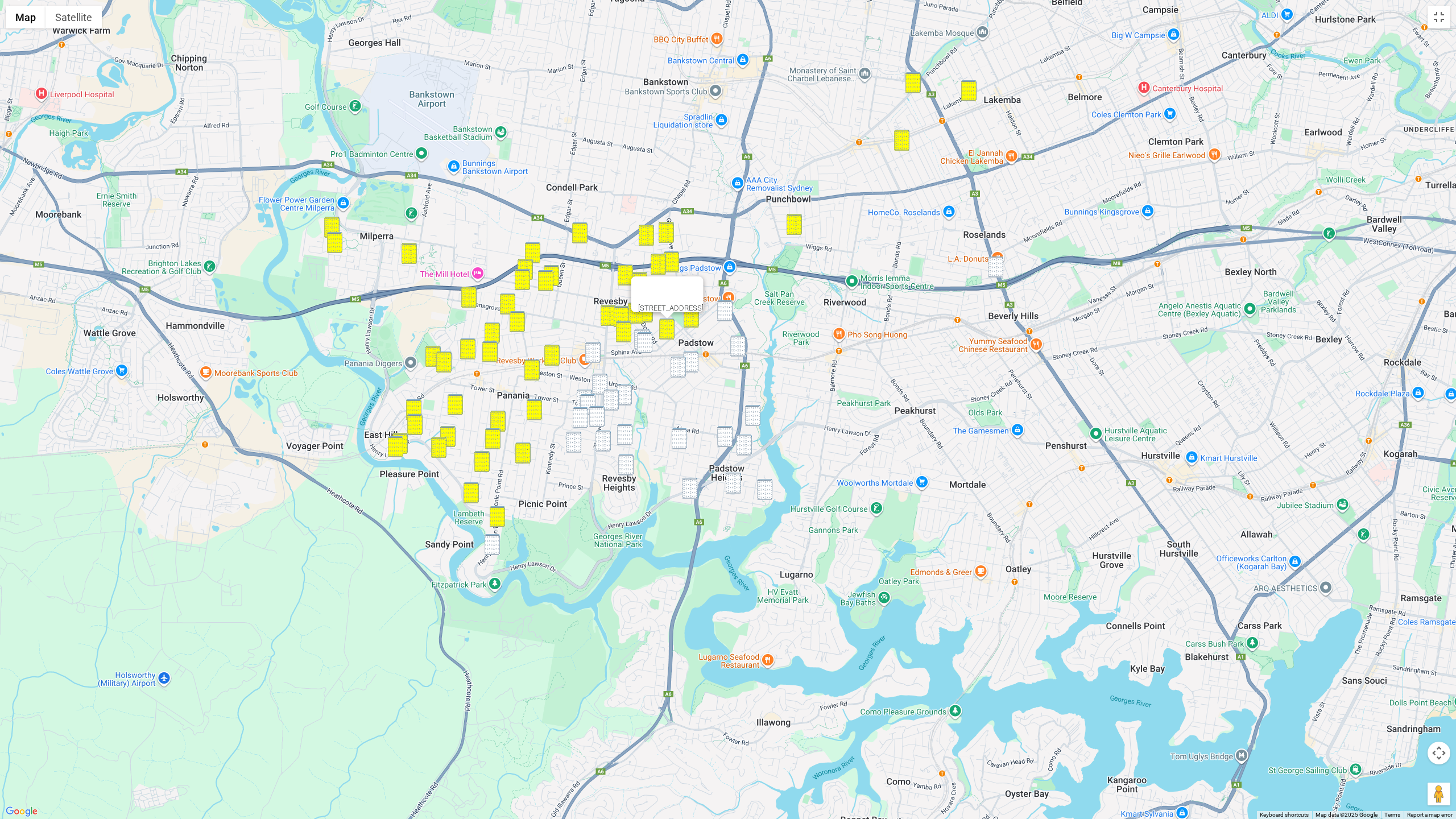
click at [645, 331] on img "52A Sphinx Avenue, REVESBY NSW 2212" at bounding box center [642, 339] width 16 height 21
click at [649, 340] on img "65 Sphinx Avenue, REVESBY NSW 2212" at bounding box center [645, 343] width 16 height 21
click at [637, 334] on img "65 Sphinx Avenue, REVESBY NSW 2212" at bounding box center [645, 343] width 16 height 21
click at [637, 330] on img "52A Sphinx Avenue, REVESBY NSW 2212" at bounding box center [642, 339] width 16 height 21
click at [644, 340] on img "65 Sphinx Avenue, REVESBY NSW 2212" at bounding box center [645, 343] width 16 height 21
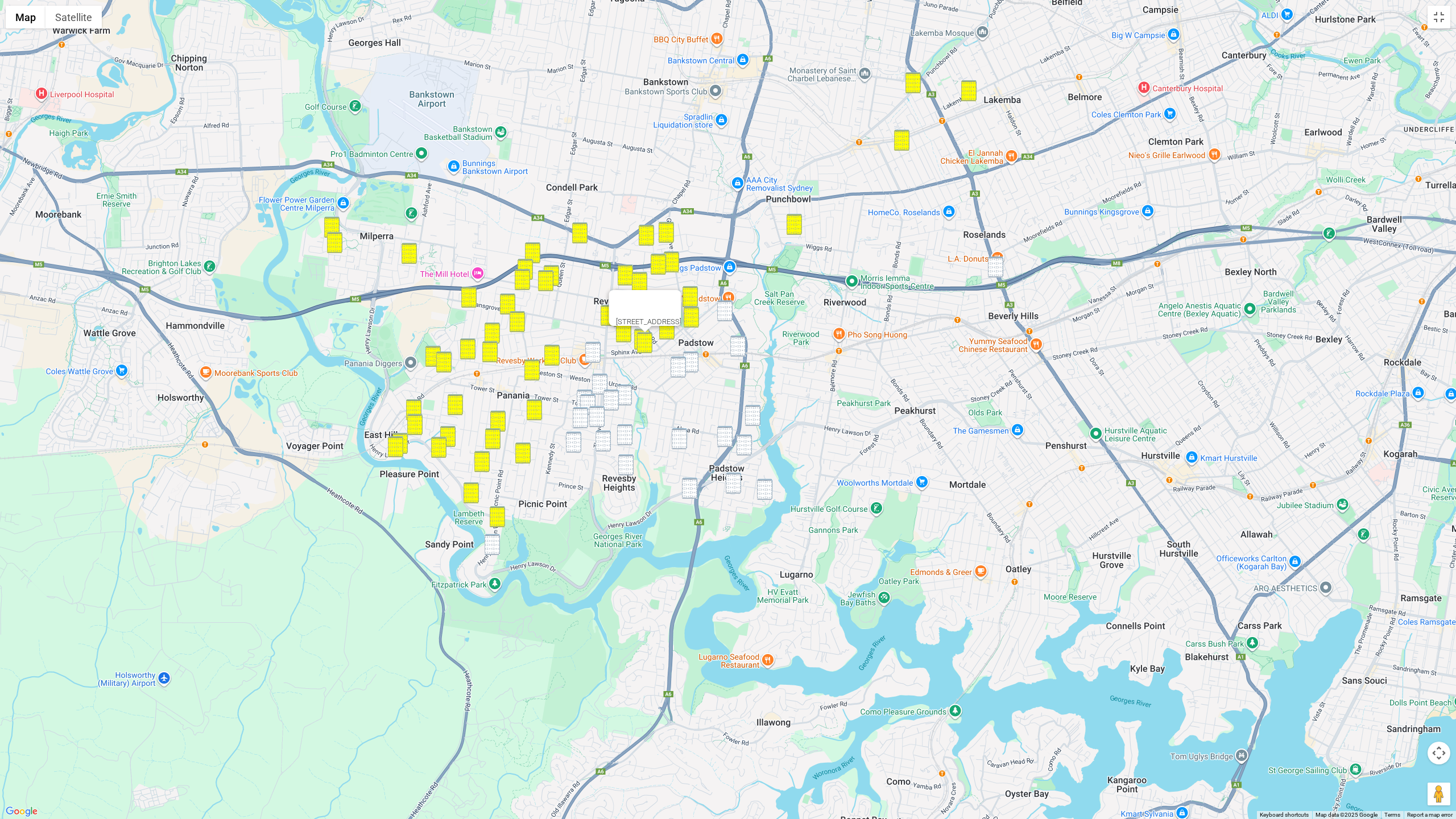
click at [590, 354] on img "4 Revesby Place, REVESBY NSW 2212" at bounding box center [593, 352] width 16 height 21
click at [723, 306] on img "59 Iberia Street, PADSTOW NSW 2211" at bounding box center [725, 311] width 16 height 21
click at [745, 354] on img "4 Parmal Avenue, PADSTOW NSW 2211" at bounding box center [738, 346] width 16 height 21
click at [689, 358] on img "9 Gloucester Avenue, PADSTOW NSW 2211" at bounding box center [690, 362] width 16 height 21
click at [680, 367] on img "4A Barkl Avenue, PADSTOW NSW 2211" at bounding box center [679, 368] width 16 height 21
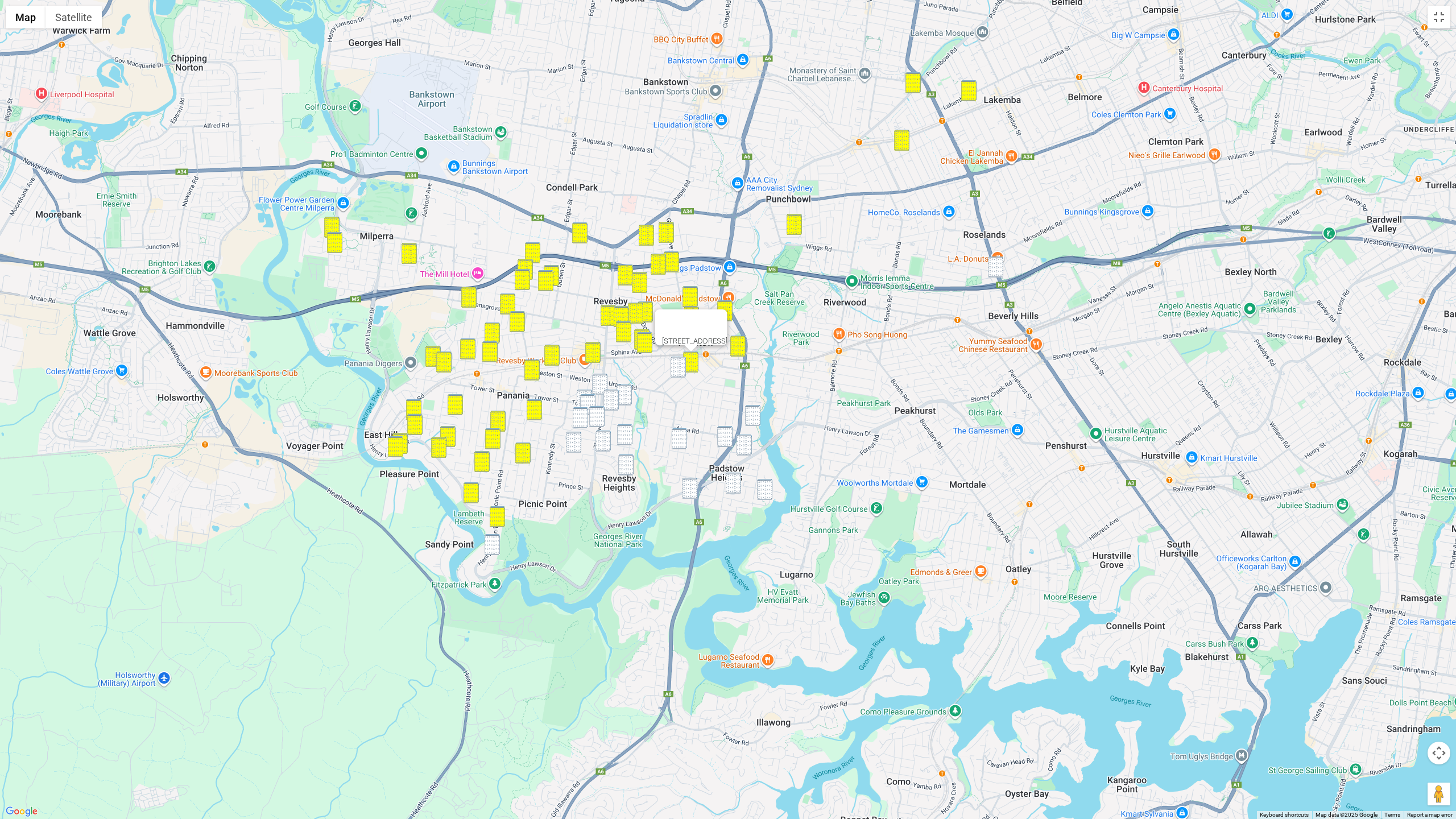
click at [598, 377] on img "218 The River Road, REVESBY NSW 2212" at bounding box center [600, 384] width 16 height 21
click at [577, 394] on img "26 Rowland Street, REVESBY NSW 2212" at bounding box center [584, 400] width 16 height 21
click at [587, 398] on img "13 Rowland Street, REVESBY NSW 2212" at bounding box center [588, 405] width 16 height 21
click at [618, 396] on img "56 Vega Street, REVESBY NSW 2212" at bounding box center [611, 400] width 16 height 21
click at [628, 395] on img "34 Hydrae Street, REVESBY NSW 2212" at bounding box center [624, 395] width 16 height 21
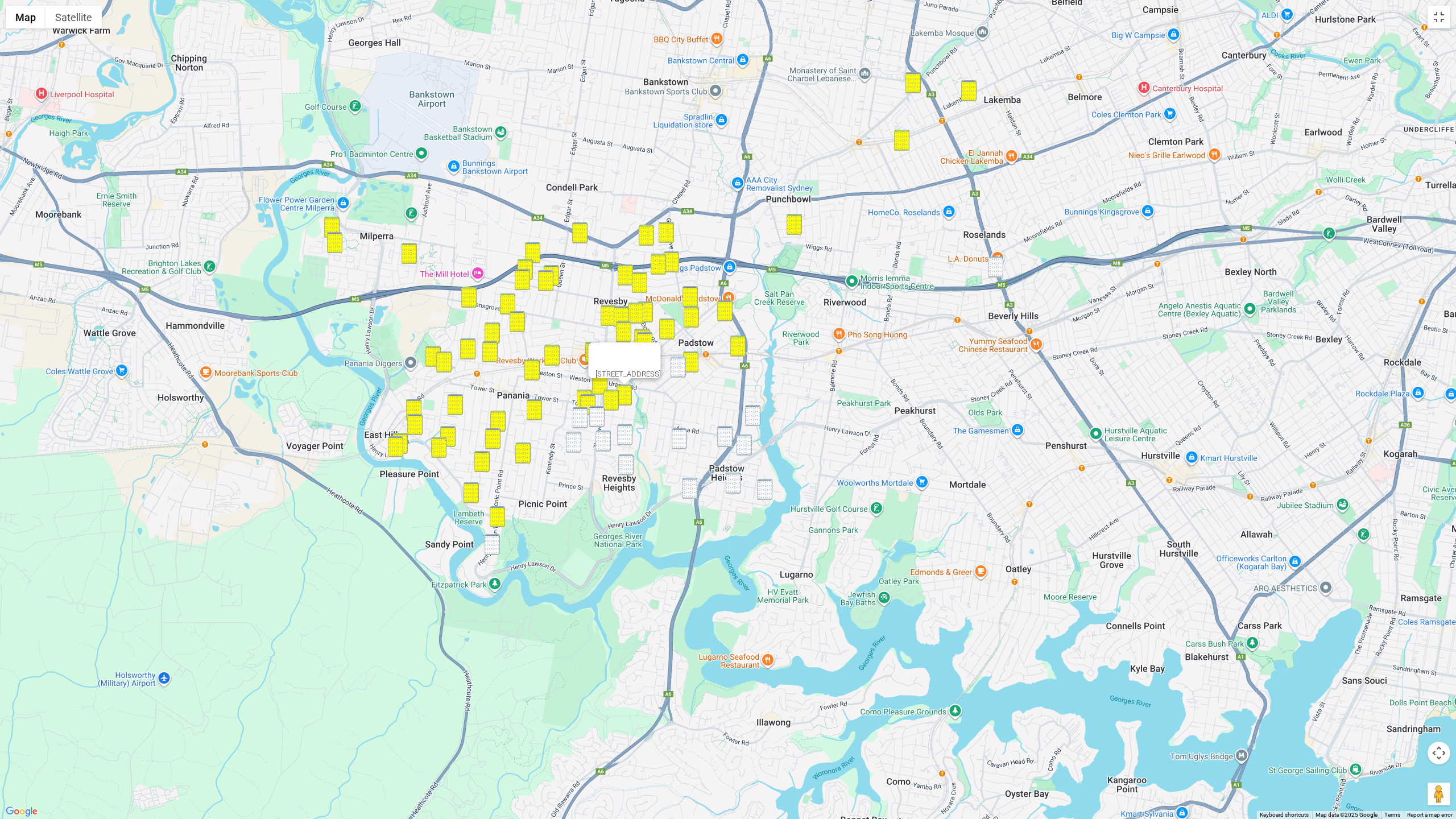
click at [596, 414] on img "274 The River Road, REVESBY NSW 2212" at bounding box center [597, 416] width 16 height 21
click at [580, 419] on img "24 Lochinvar Road, REVESBY NSW 2212" at bounding box center [580, 418] width 16 height 21
click at [570, 442] on img "33 Clive Street, REVESBY NSW 2212" at bounding box center [573, 443] width 16 height 21
click at [603, 438] on img "90 Vega Street, REVESBY NSW 2212" at bounding box center [604, 441] width 16 height 21
click at [621, 437] on img "6 Neptune Street, REVESBY NSW 2212" at bounding box center [625, 435] width 16 height 21
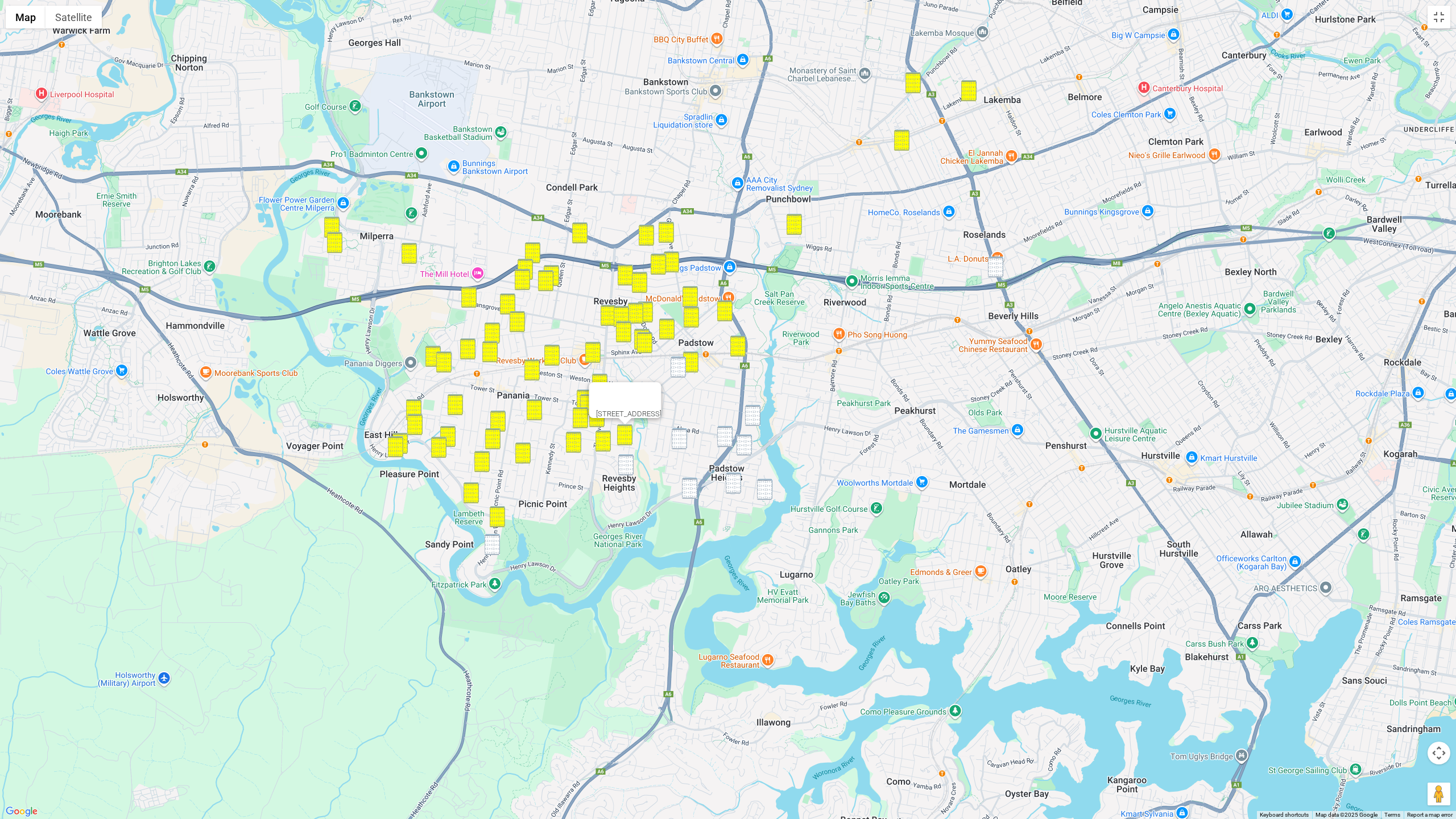
click at [490, 547] on img "879 Henry Lawson Drive, PICNIC POINT NSW 2213" at bounding box center [492, 545] width 16 height 21
click at [677, 437] on img "29 Richardson Avenue, PADSTOW NSW 2211" at bounding box center [680, 439] width 16 height 21
click at [626, 469] on img "122 Sandakan Road, REVESBY HEIGHTS NSW 2212" at bounding box center [626, 465] width 16 height 21
click at [751, 422] on img "19 Werona Avenue, PADSTOW NSW 2211" at bounding box center [753, 415] width 16 height 21
click at [724, 437] on img "25 Berrima Avenue, PADSTOW NSW 2211" at bounding box center [725, 437] width 16 height 21
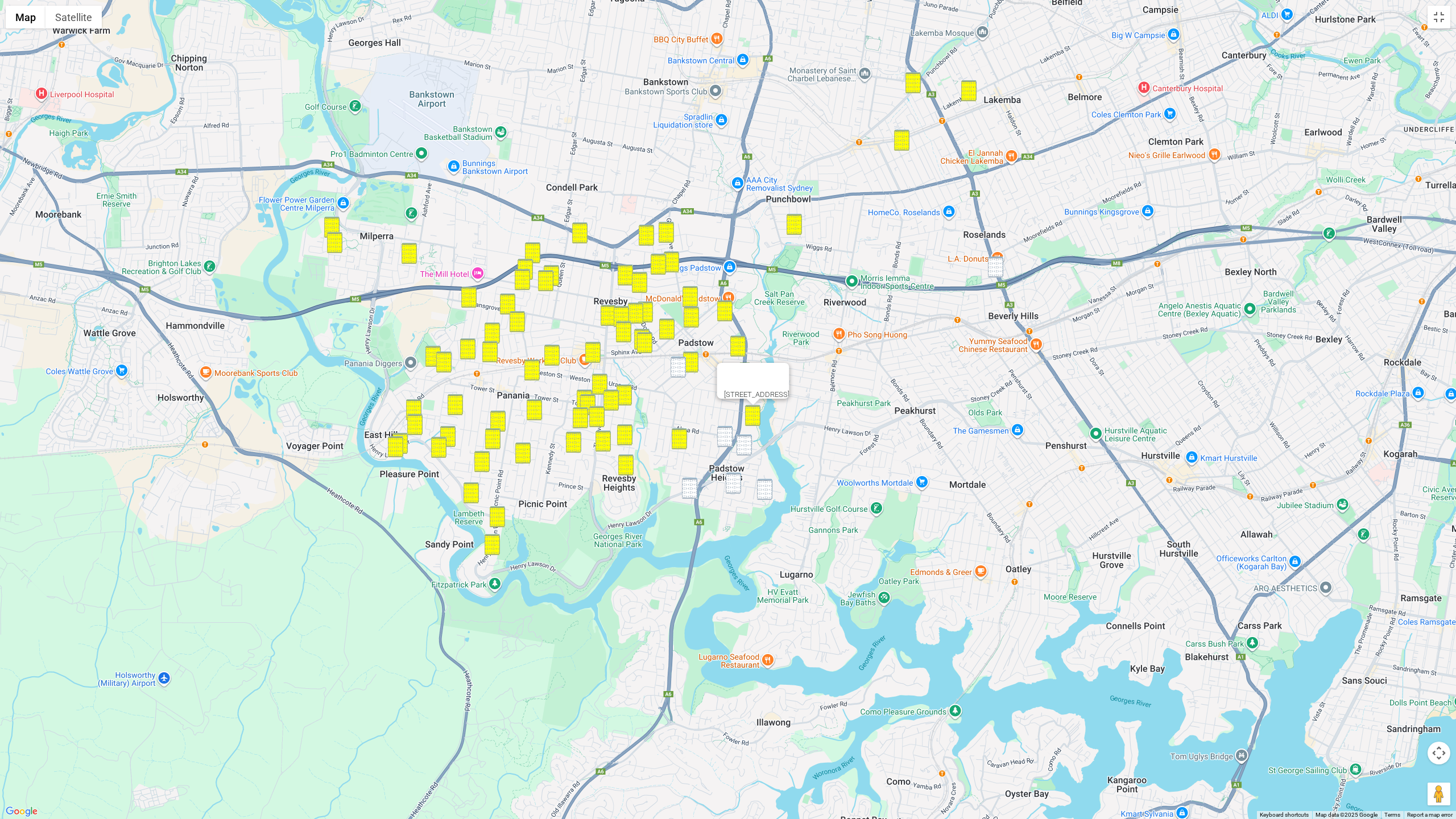
click at [672, 365] on img "4A Barkl Avenue, PADSTOW NSW 2211" at bounding box center [679, 368] width 16 height 21
click at [721, 440] on img "25 Berrima Avenue, PADSTOW NSW 2211" at bounding box center [725, 437] width 16 height 21
click at [747, 448] on img "14 Wainwright Avenue, PADSTOW NSW 2211" at bounding box center [744, 446] width 16 height 21
click at [736, 487] on img "91 Villiers Road, PADSTOW HEIGHTS NSW 2211" at bounding box center [733, 484] width 16 height 21
click at [761, 490] on img "11 Bastille Close, PADSTOW HEIGHTS NSW 2211" at bounding box center [765, 489] width 16 height 21
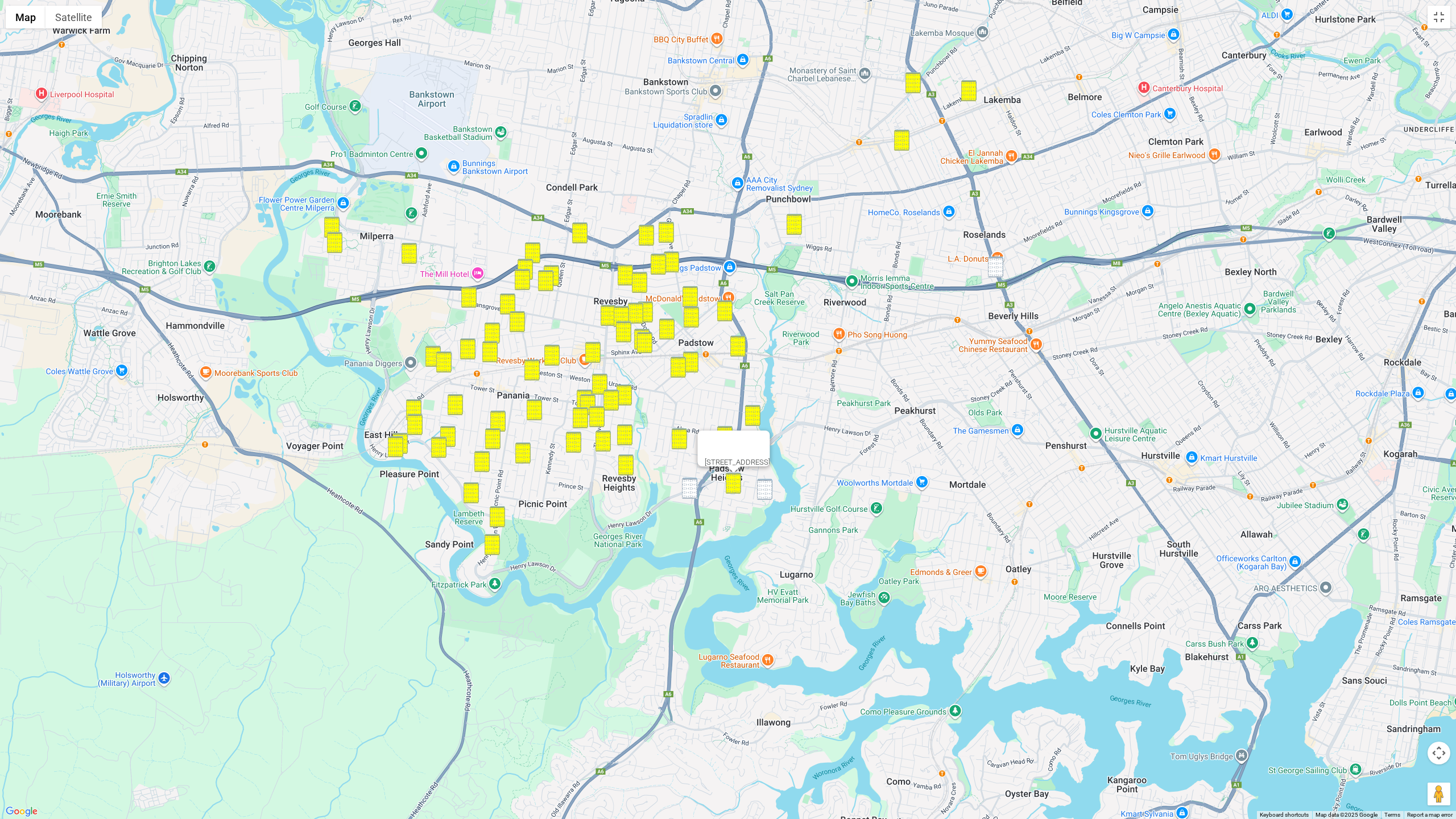
click at [692, 491] on img "10 Needlewood Grove, PADSTOW HEIGHTS NSW 2211" at bounding box center [689, 488] width 16 height 21
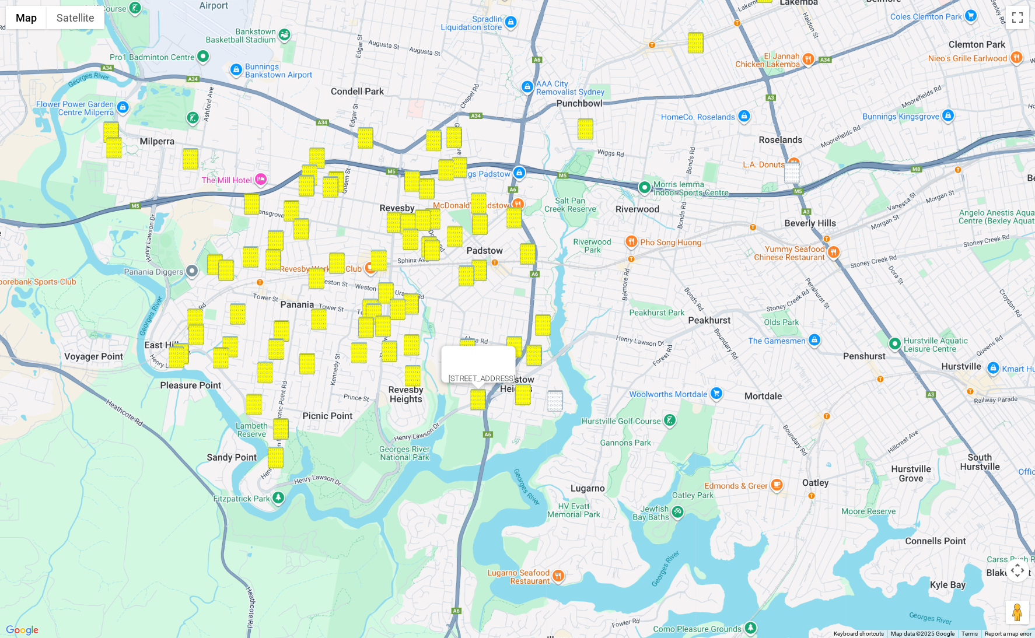
click at [1005, 559] on button "Map camera controls" at bounding box center [1016, 570] width 23 height 23
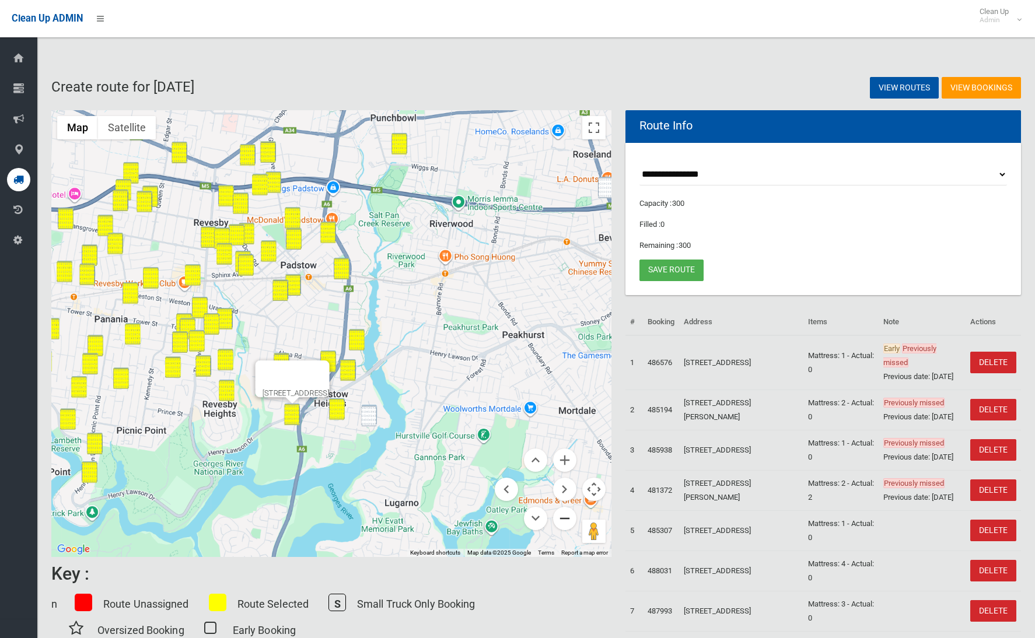
click at [563, 522] on button "Zoom out" at bounding box center [564, 518] width 23 height 23
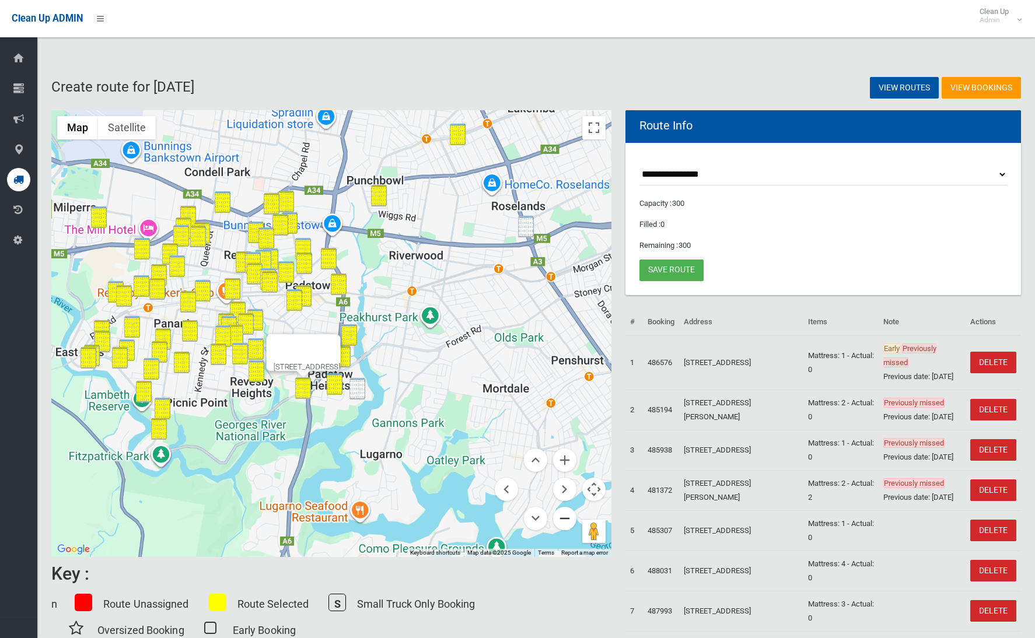
click at [563, 521] on button "Zoom out" at bounding box center [564, 518] width 23 height 23
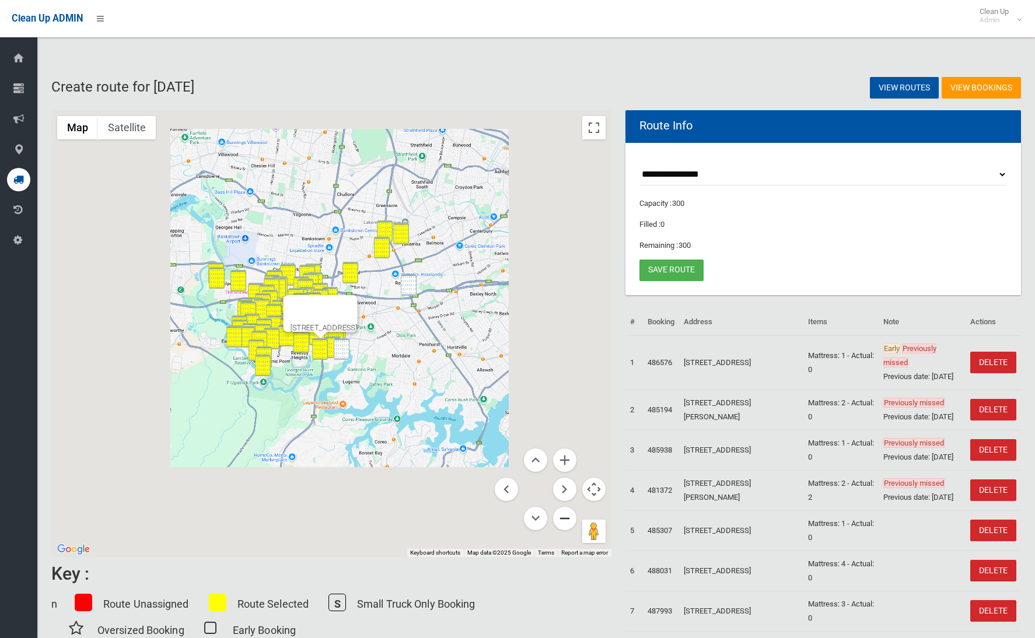
click at [562, 521] on button "Zoom out" at bounding box center [564, 518] width 23 height 23
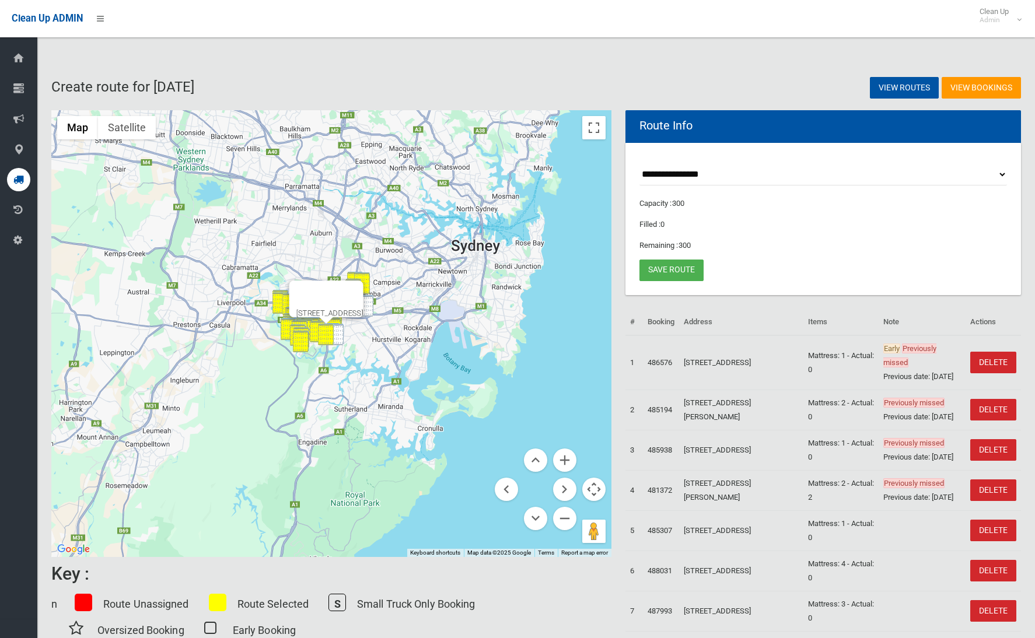
click at [363, 283] on button "Close" at bounding box center [349, 294] width 28 height 28
click at [339, 324] on img "11 Bastille Close, PADSTOW HEIGHTS NSW 2211" at bounding box center [336, 335] width 16 height 22
click at [365, 308] on div "11 Bastille Close, PADSTOW HEIGHTS NSW 2211" at bounding box center [339, 312] width 67 height 9
click at [427, 279] on div "11 Bastille Close, PADSTOW HEIGHTS NSW 2211" at bounding box center [331, 333] width 560 height 447
click at [373, 280] on button "Close" at bounding box center [359, 294] width 28 height 28
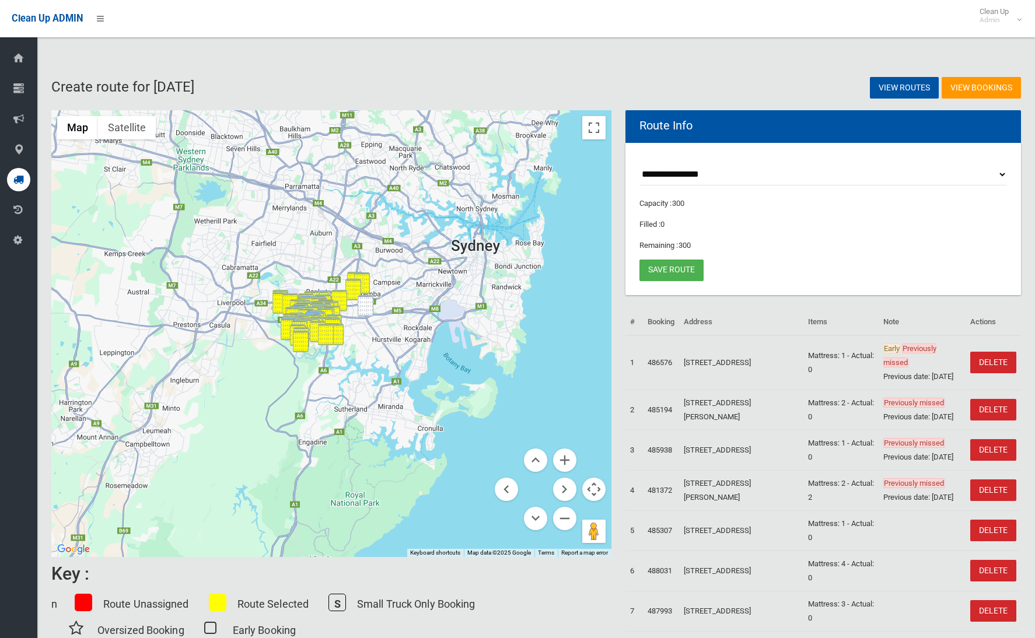
click at [370, 309] on img "315 King Georges Road, BEVERLY HILLS NSW 2209" at bounding box center [365, 306] width 16 height 22
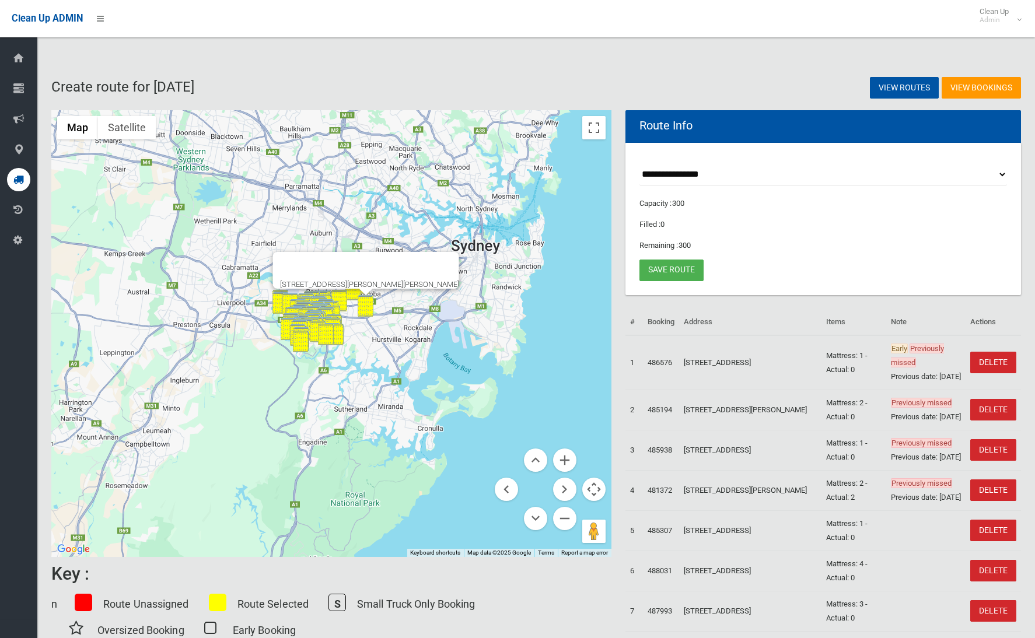
click at [560, 460] on button "Zoom in" at bounding box center [564, 459] width 23 height 23
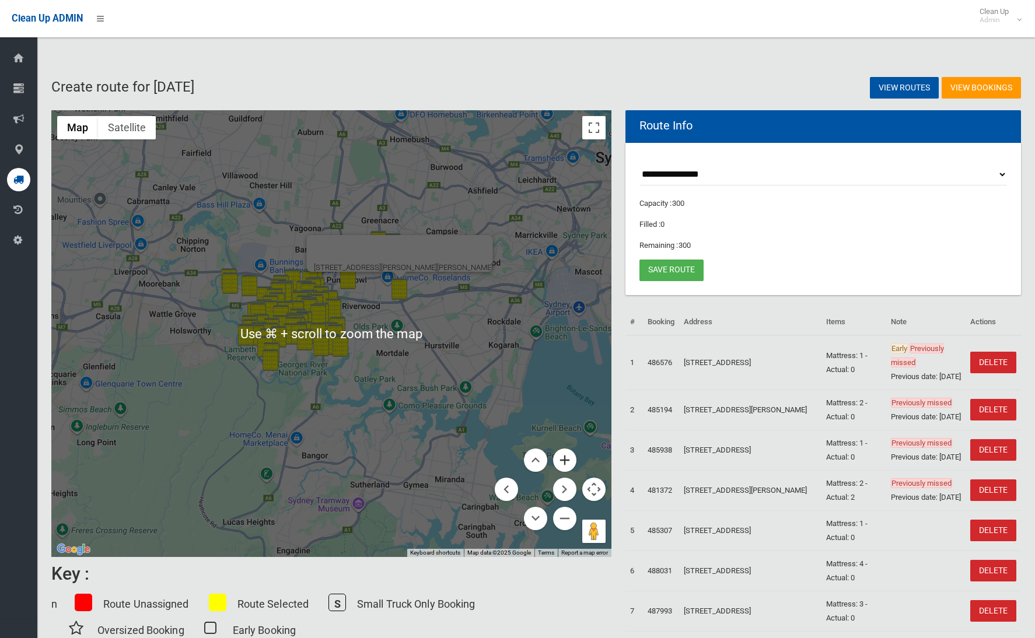
click at [561, 460] on button "Zoom in" at bounding box center [564, 459] width 23 height 23
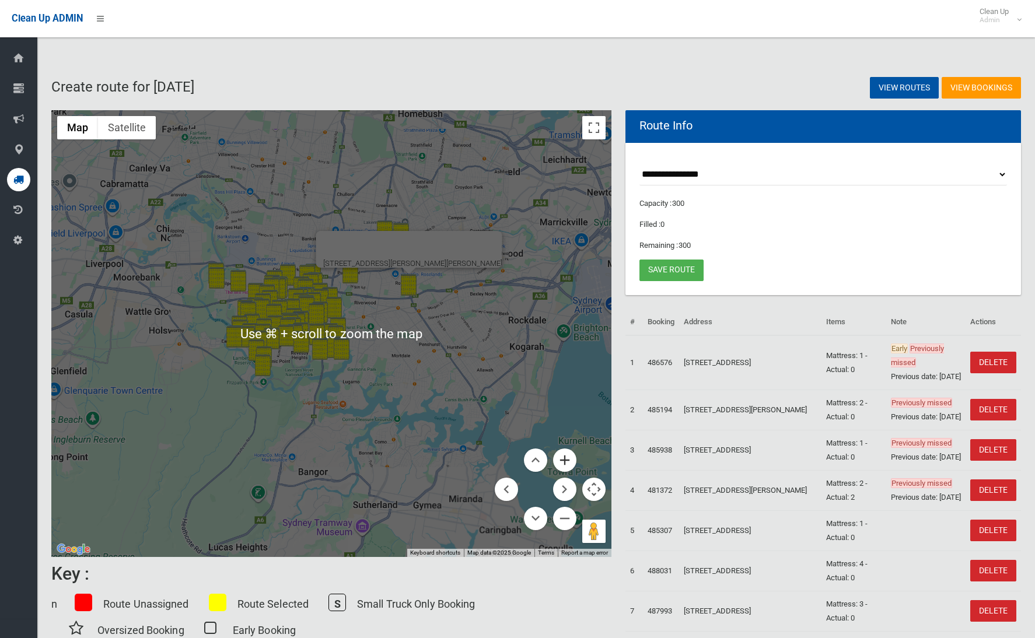
click at [561, 460] on button "Zoom in" at bounding box center [564, 459] width 23 height 23
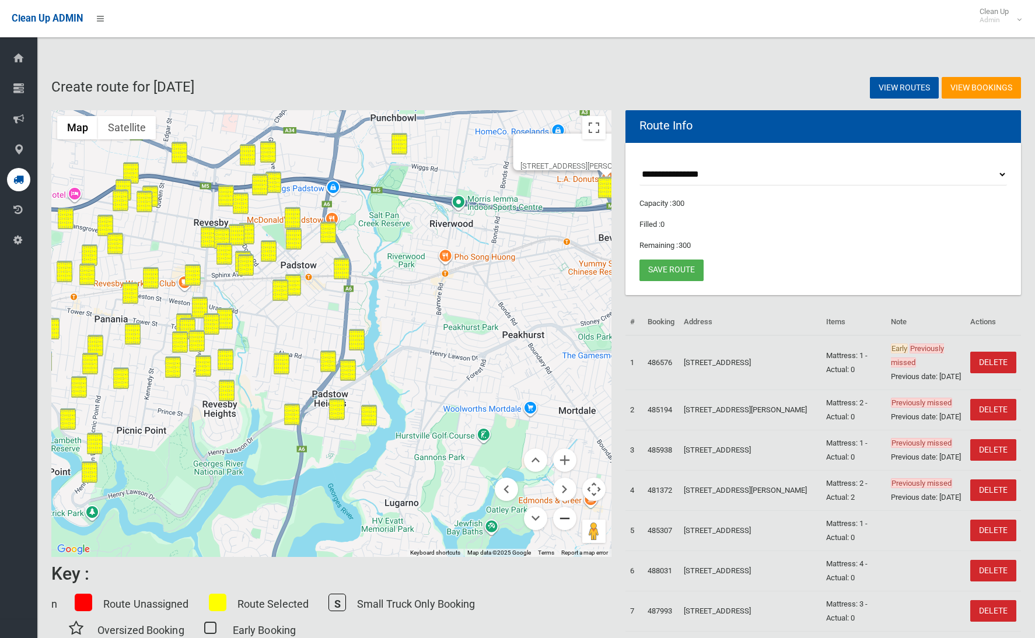
click at [564, 524] on button "Zoom out" at bounding box center [564, 518] width 23 height 23
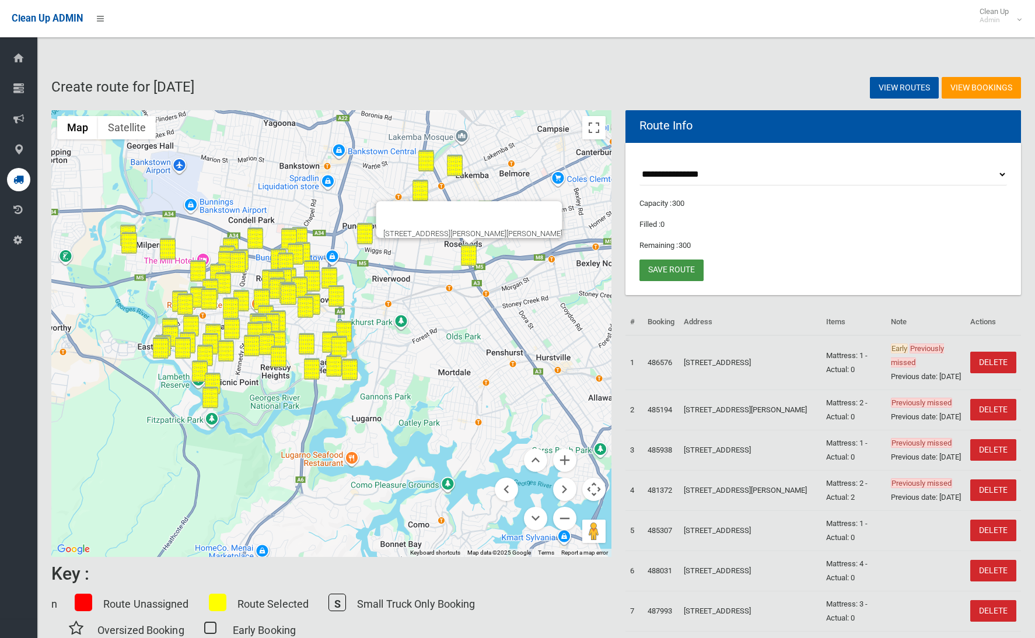
click at [665, 272] on link "Save route" at bounding box center [671, 271] width 64 height 22
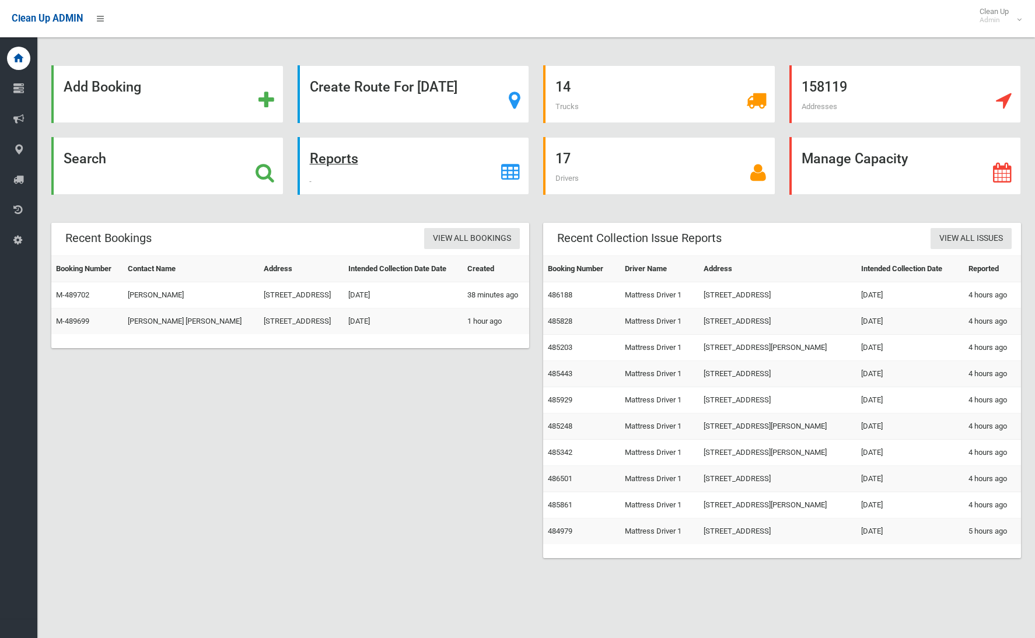
click at [331, 159] on strong "Reports" at bounding box center [334, 158] width 48 height 16
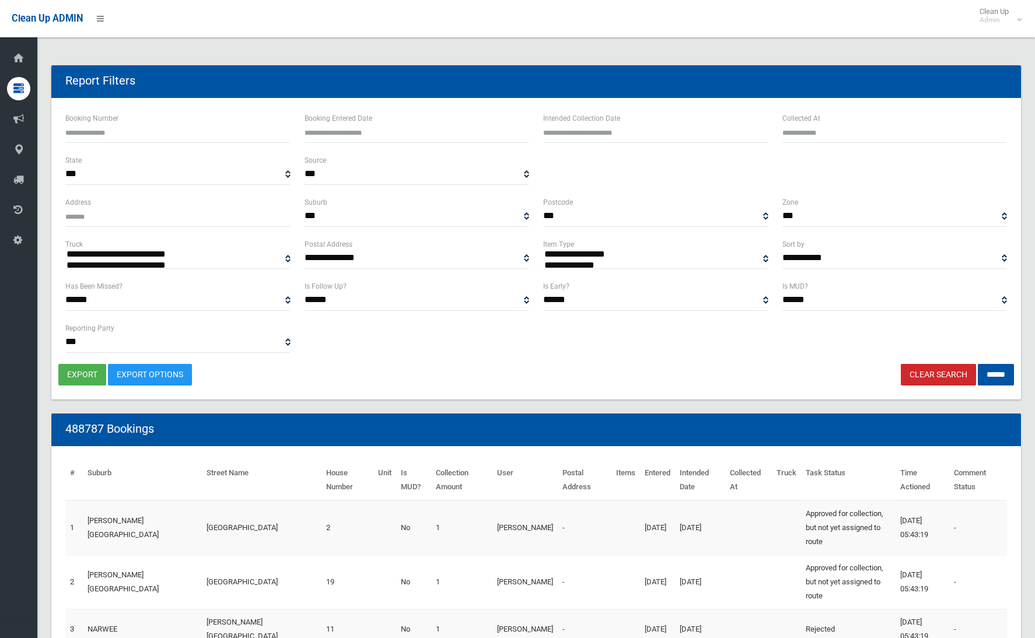
select select
type input "**********"
click at [603, 134] on input "text" at bounding box center [655, 132] width 225 height 22
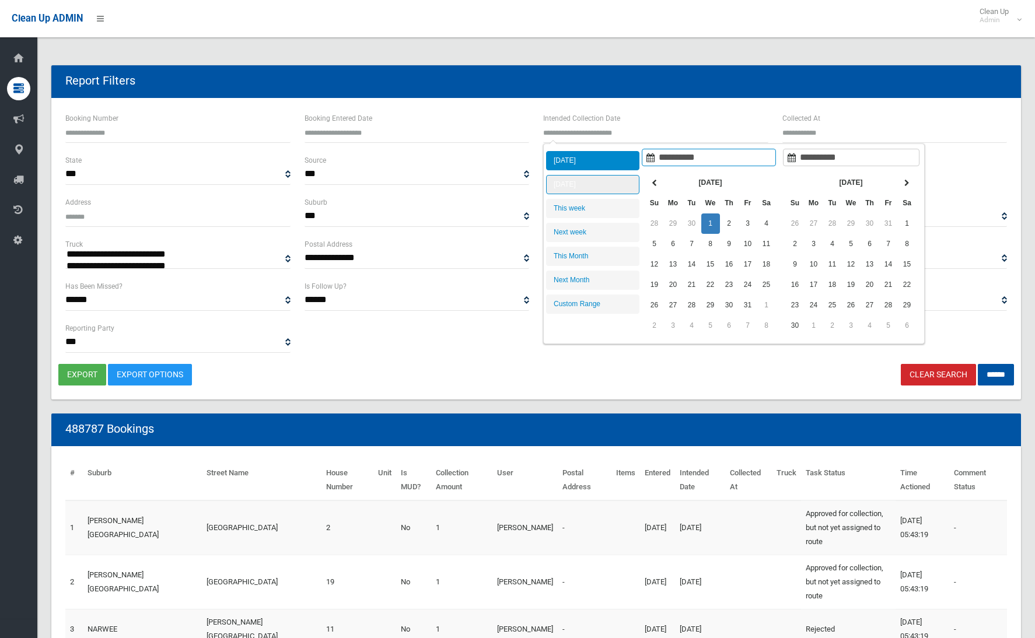
type input "**********"
drag, startPoint x: 597, startPoint y: 180, endPoint x: 638, endPoint y: 190, distance: 42.4
click at [597, 180] on li "[DATE]" at bounding box center [592, 184] width 93 height 19
type input "**********"
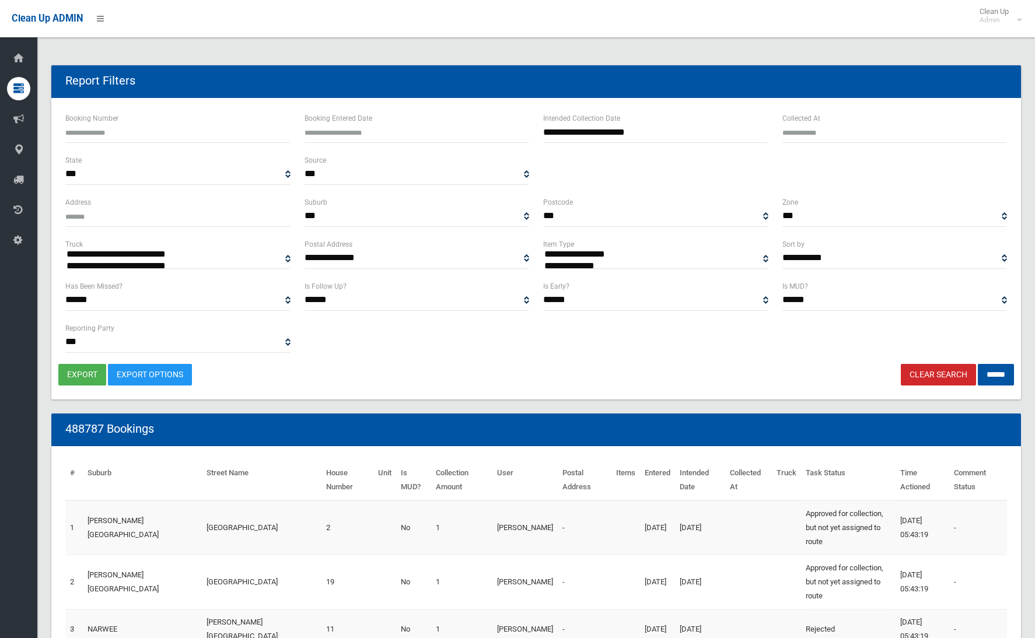
select select "**"
click at [977, 367] on input "******" at bounding box center [995, 375] width 36 height 22
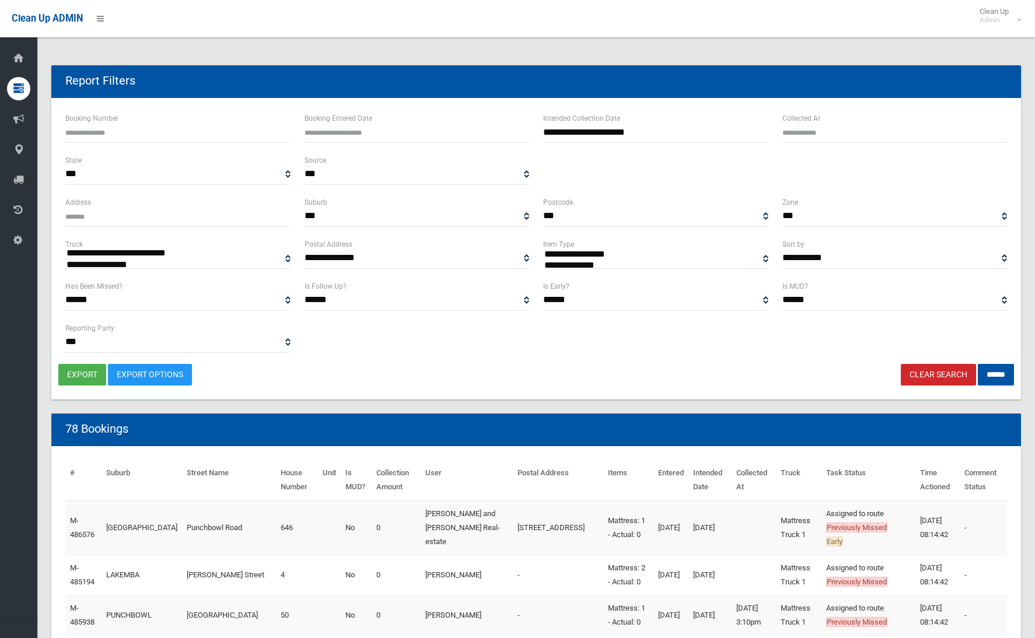
select select
click at [75, 374] on button "export" at bounding box center [82, 375] width 48 height 22
